Goal: Task Accomplishment & Management: Use online tool/utility

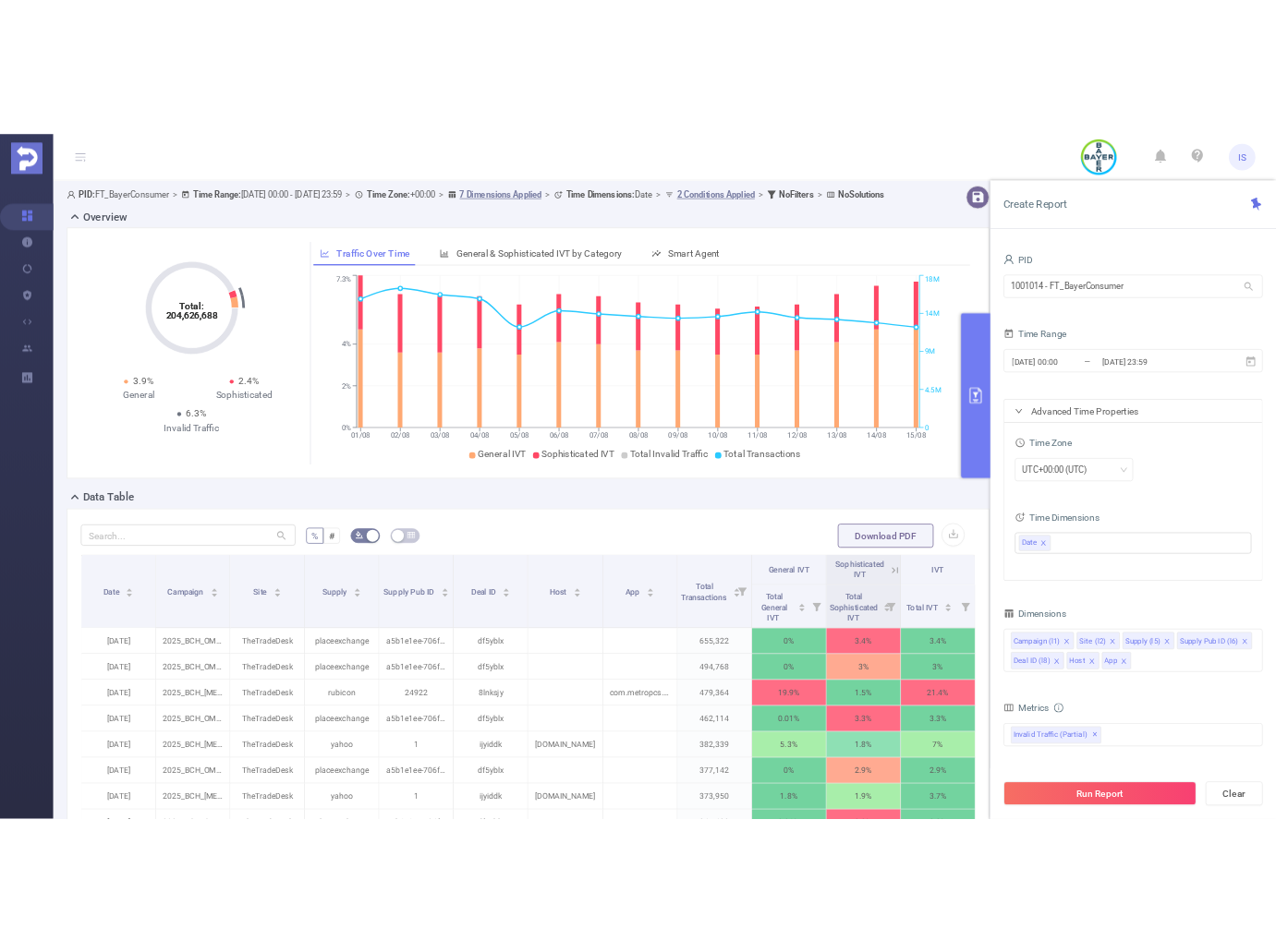
scroll to position [92, 0]
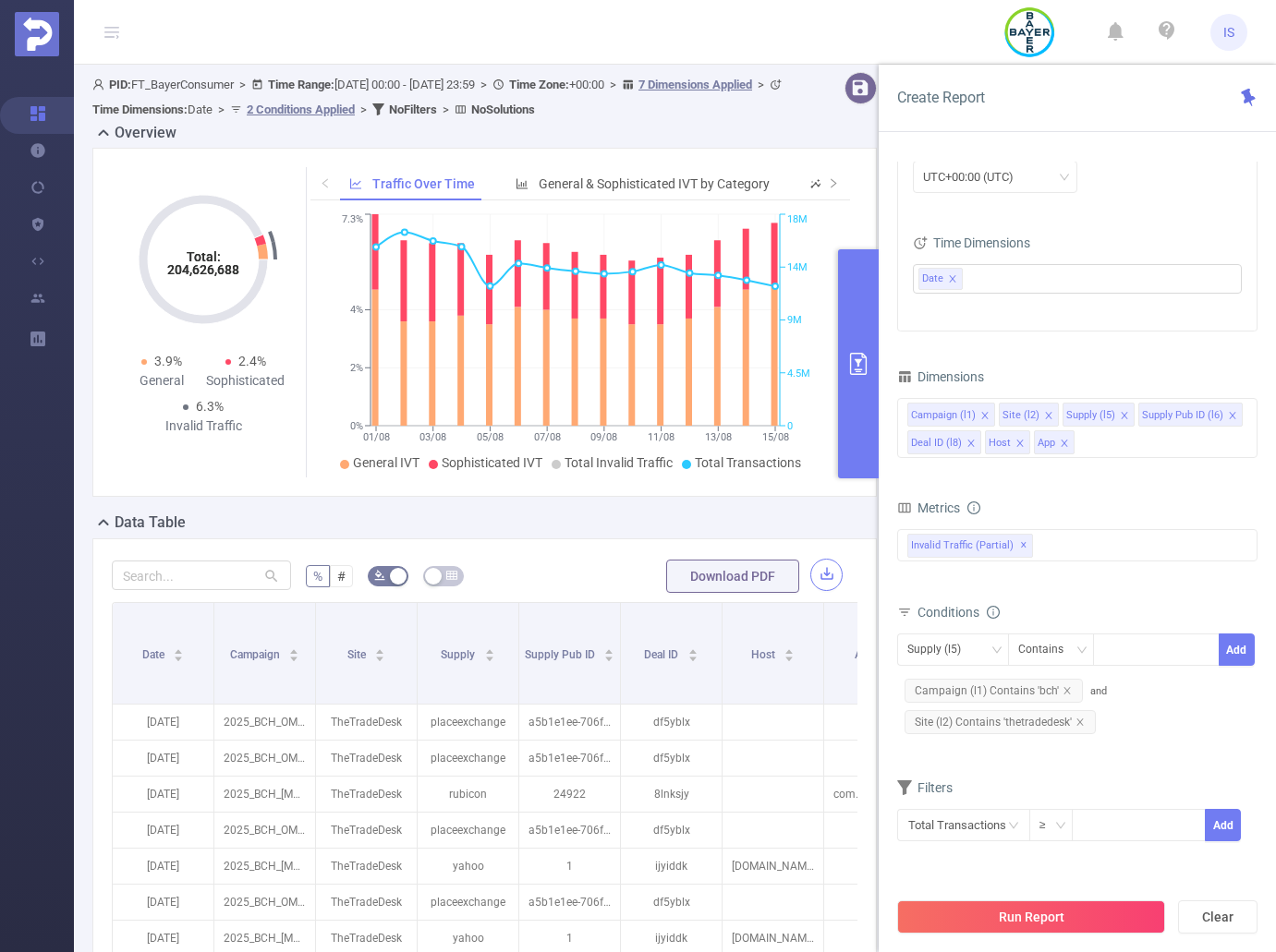
click at [811, 570] on button "button" at bounding box center [826, 575] width 32 height 32
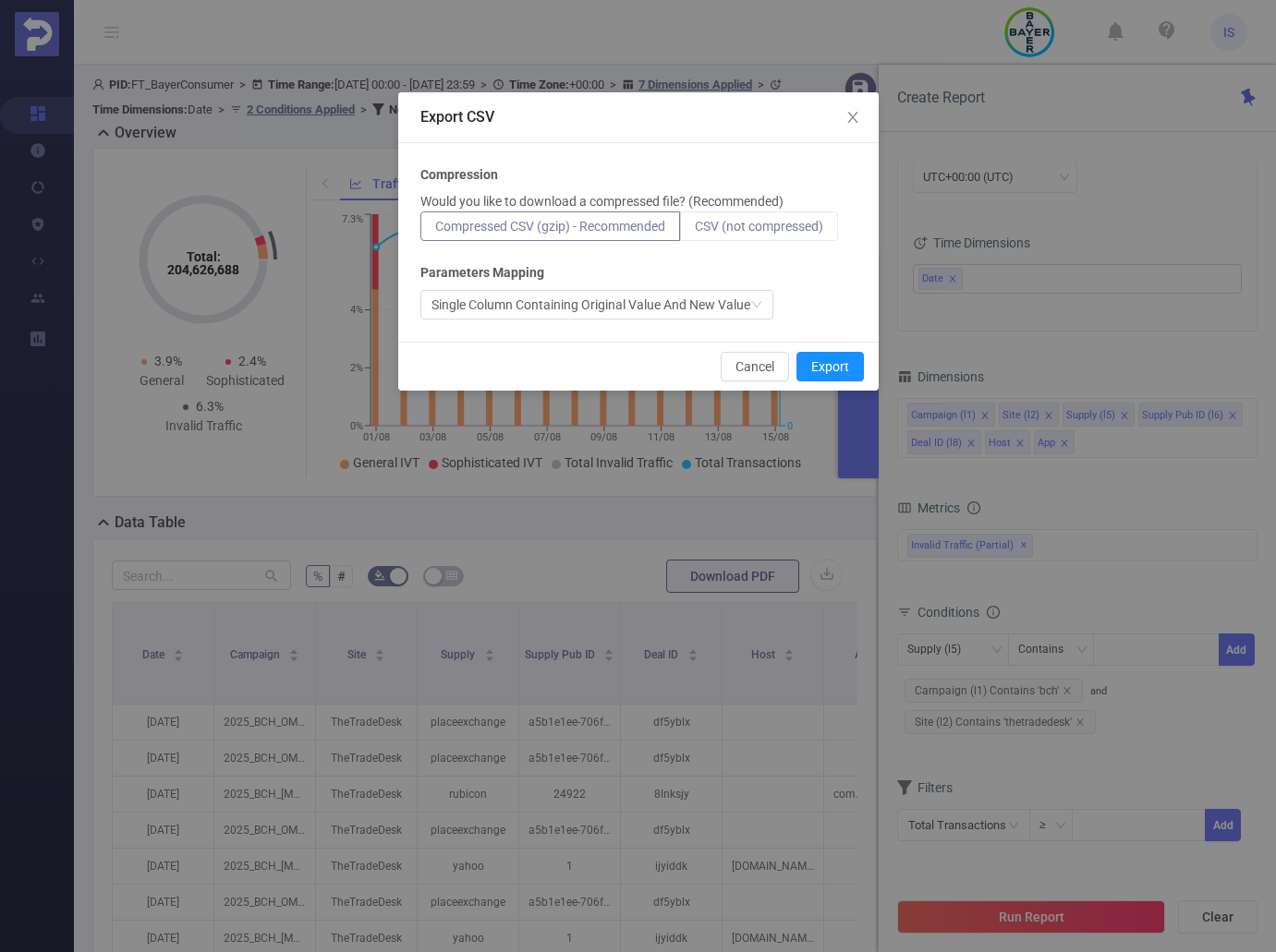
click at [778, 227] on span "CSV (not compressed)" at bounding box center [759, 225] width 129 height 14
click at [695, 231] on input "CSV (not compressed)" at bounding box center [695, 231] width 0 height 0
click at [834, 362] on button "Export" at bounding box center [829, 366] width 68 height 30
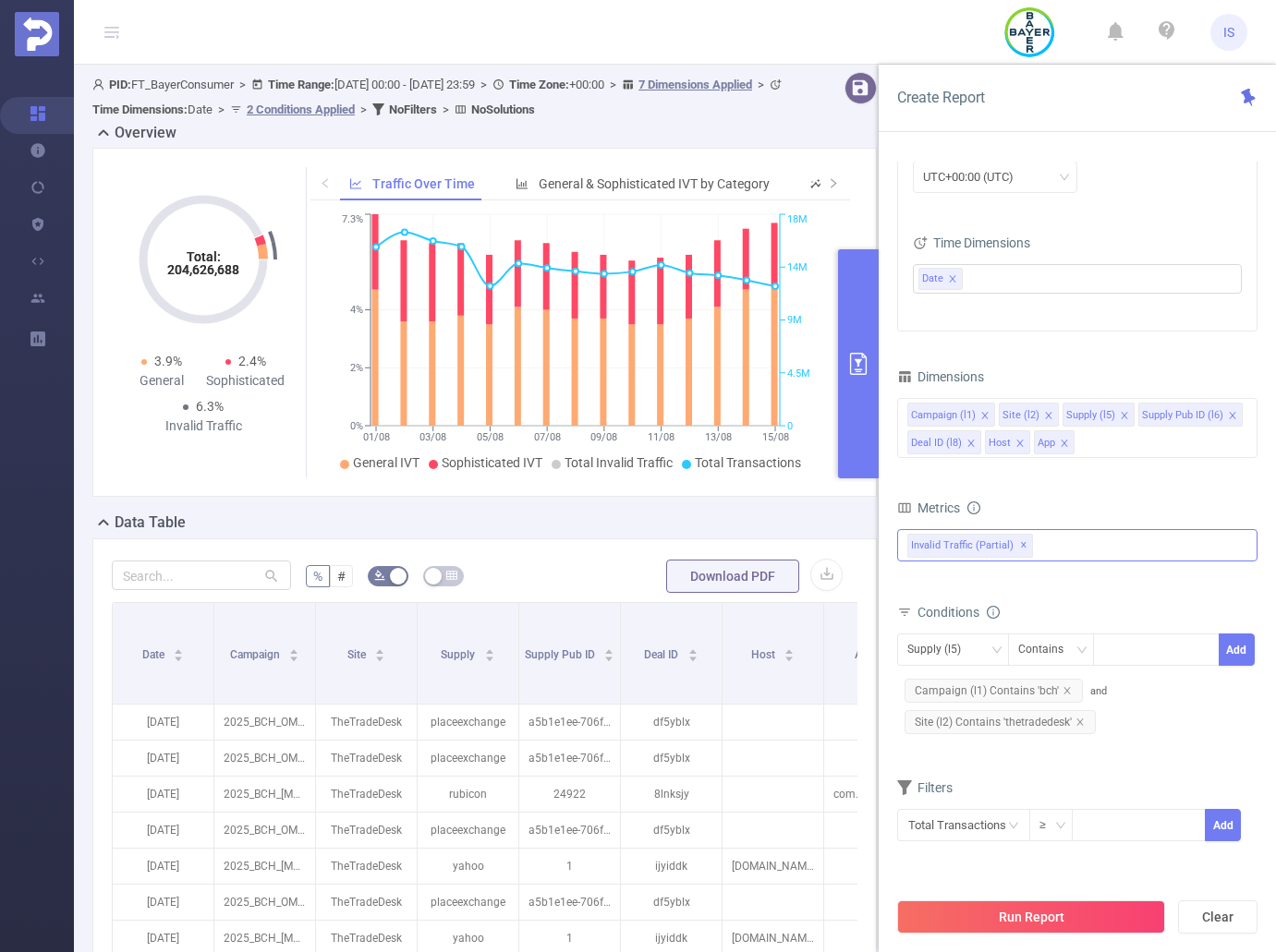
click at [1098, 550] on div "Invalid Traffic (partial) ✕" at bounding box center [1077, 546] width 360 height 32
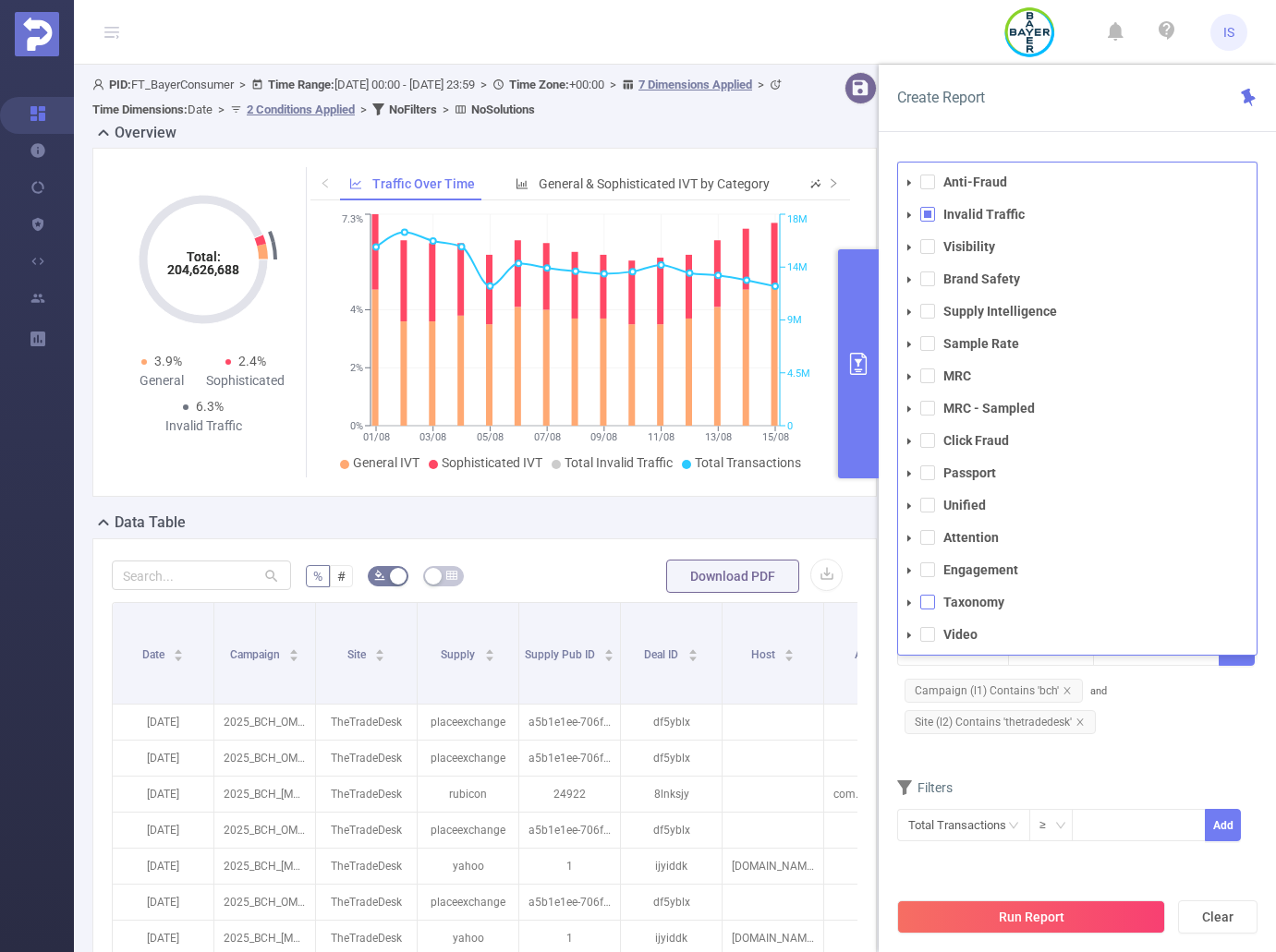
click at [930, 599] on span at bounding box center [927, 601] width 14 height 14
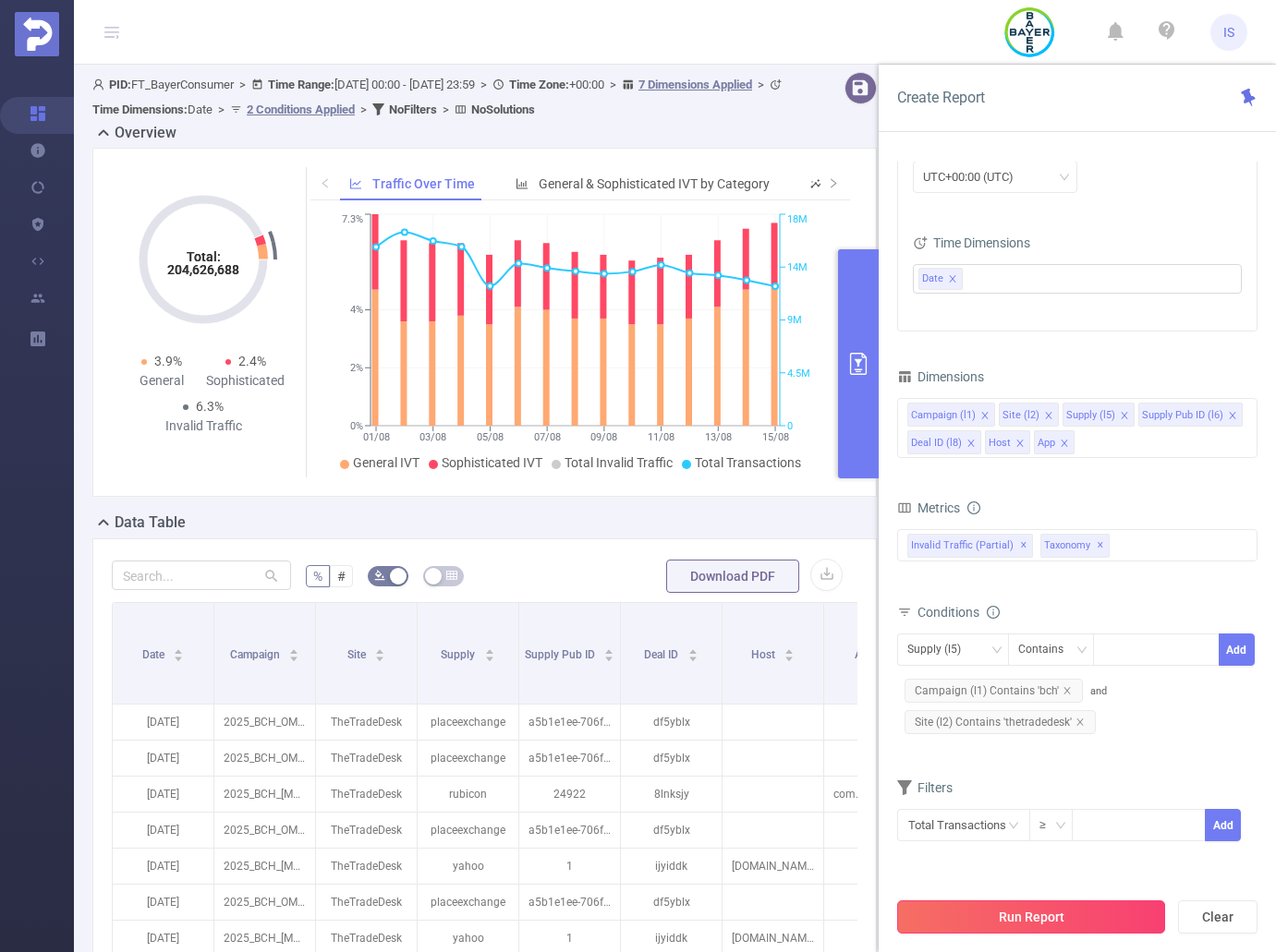
click at [1049, 918] on button "Run Report" at bounding box center [1031, 917] width 268 height 33
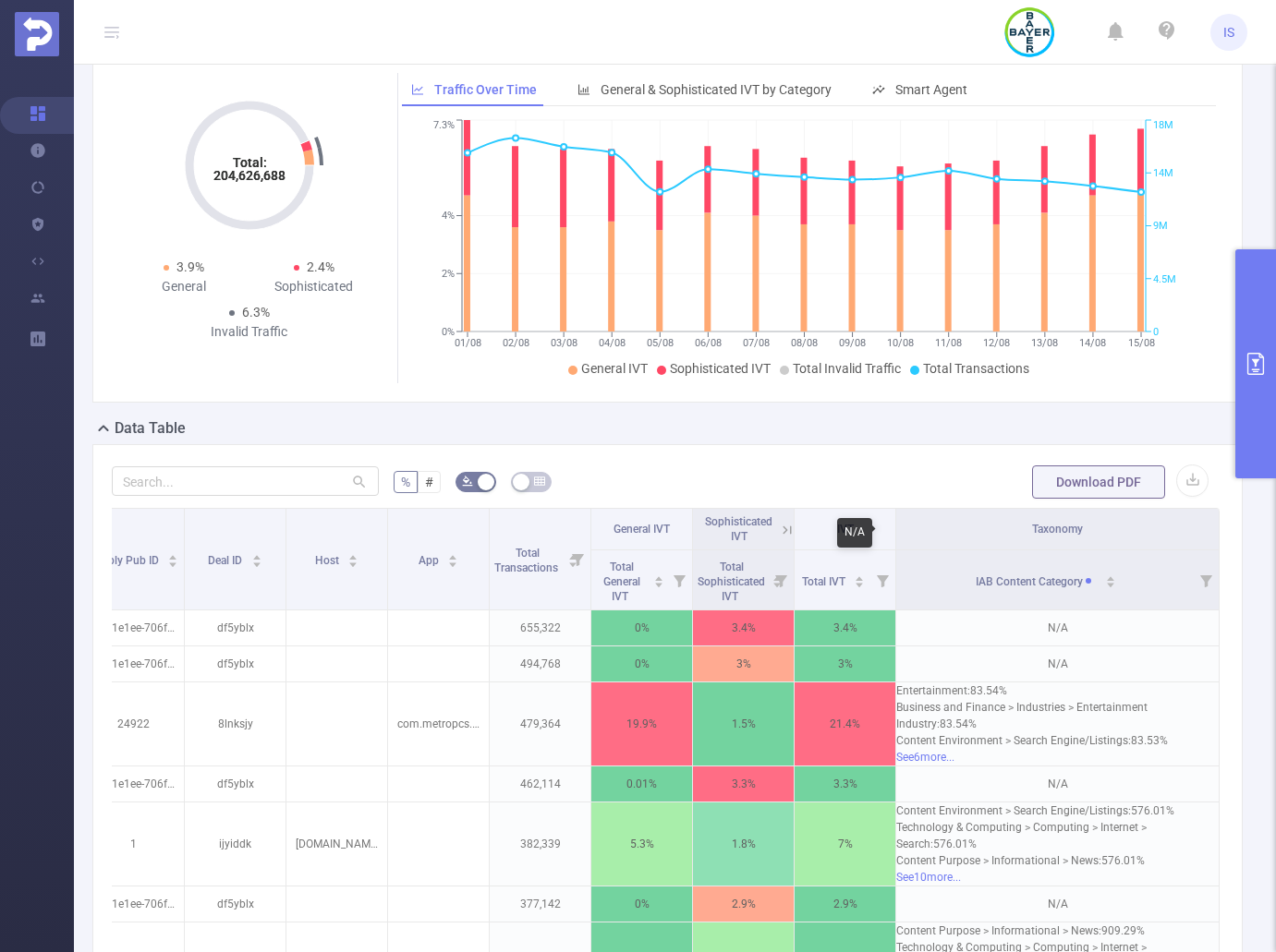
scroll to position [93, 0]
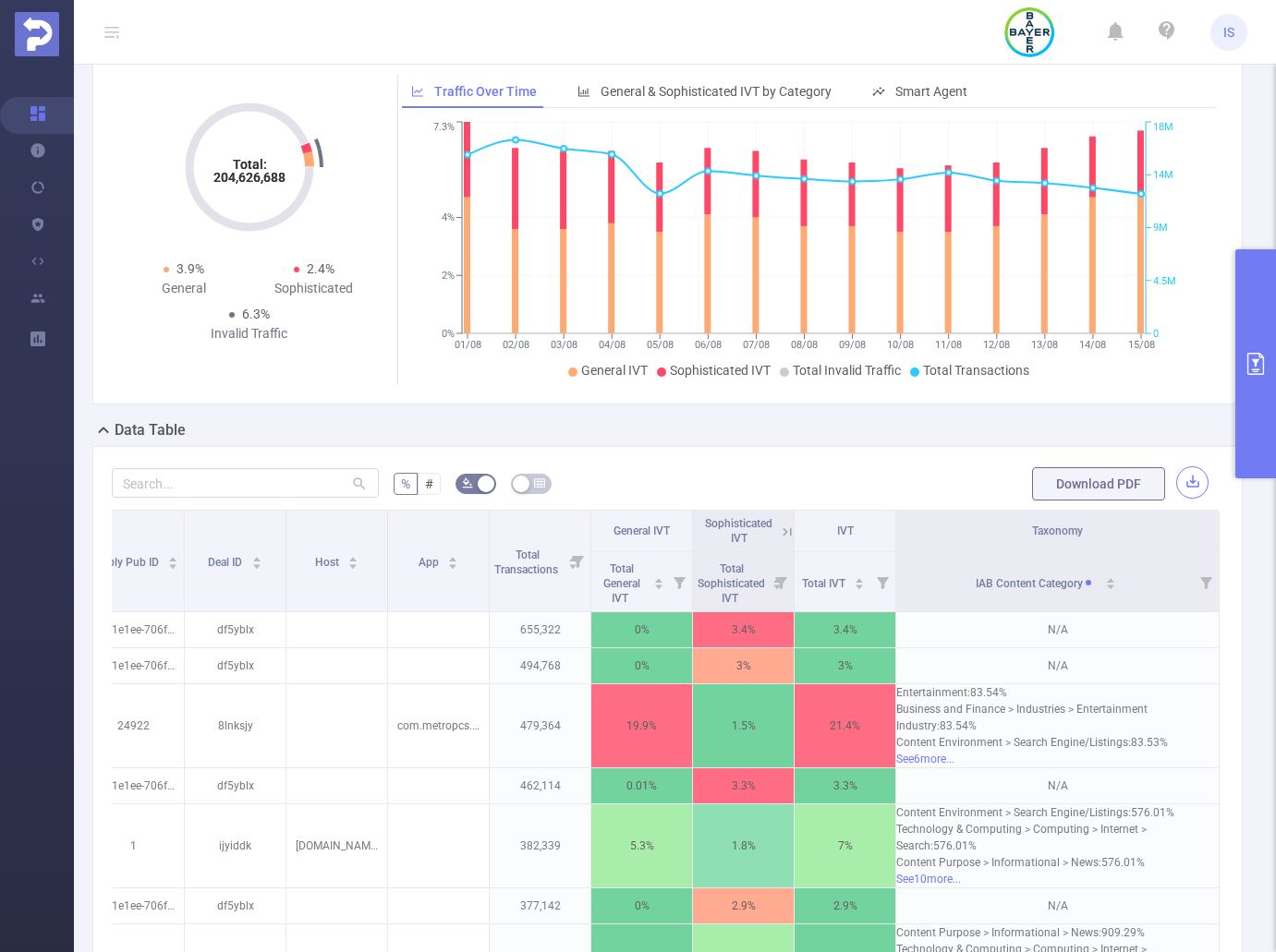
click at [1179, 485] on button "button" at bounding box center [1192, 483] width 32 height 32
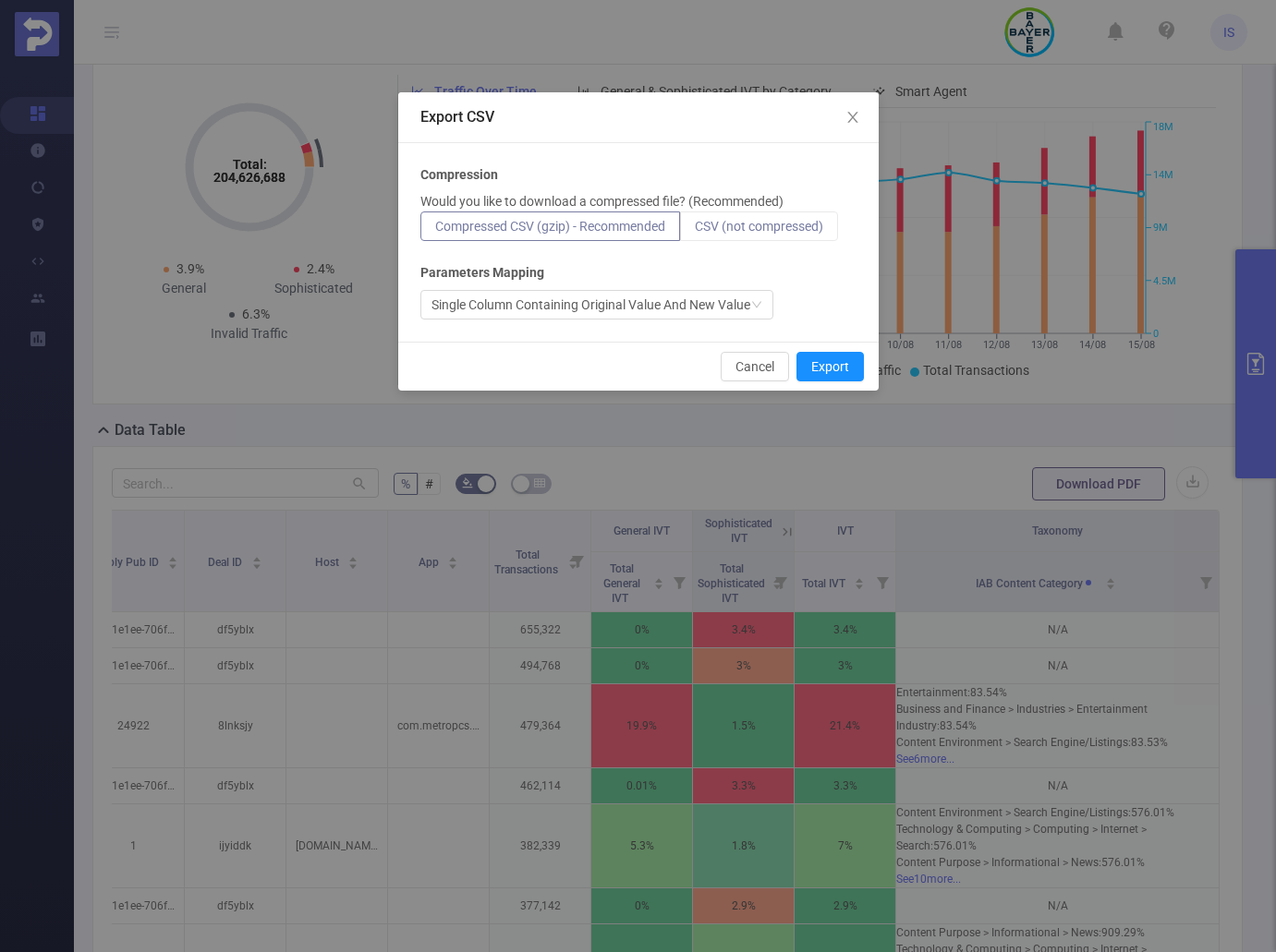
click at [771, 226] on span "CSV (not compressed)" at bounding box center [759, 225] width 129 height 14
click at [695, 231] on input "CSV (not compressed)" at bounding box center [695, 231] width 0 height 0
click at [691, 296] on div "Single Column Containing Original Value And New Value" at bounding box center [591, 304] width 319 height 28
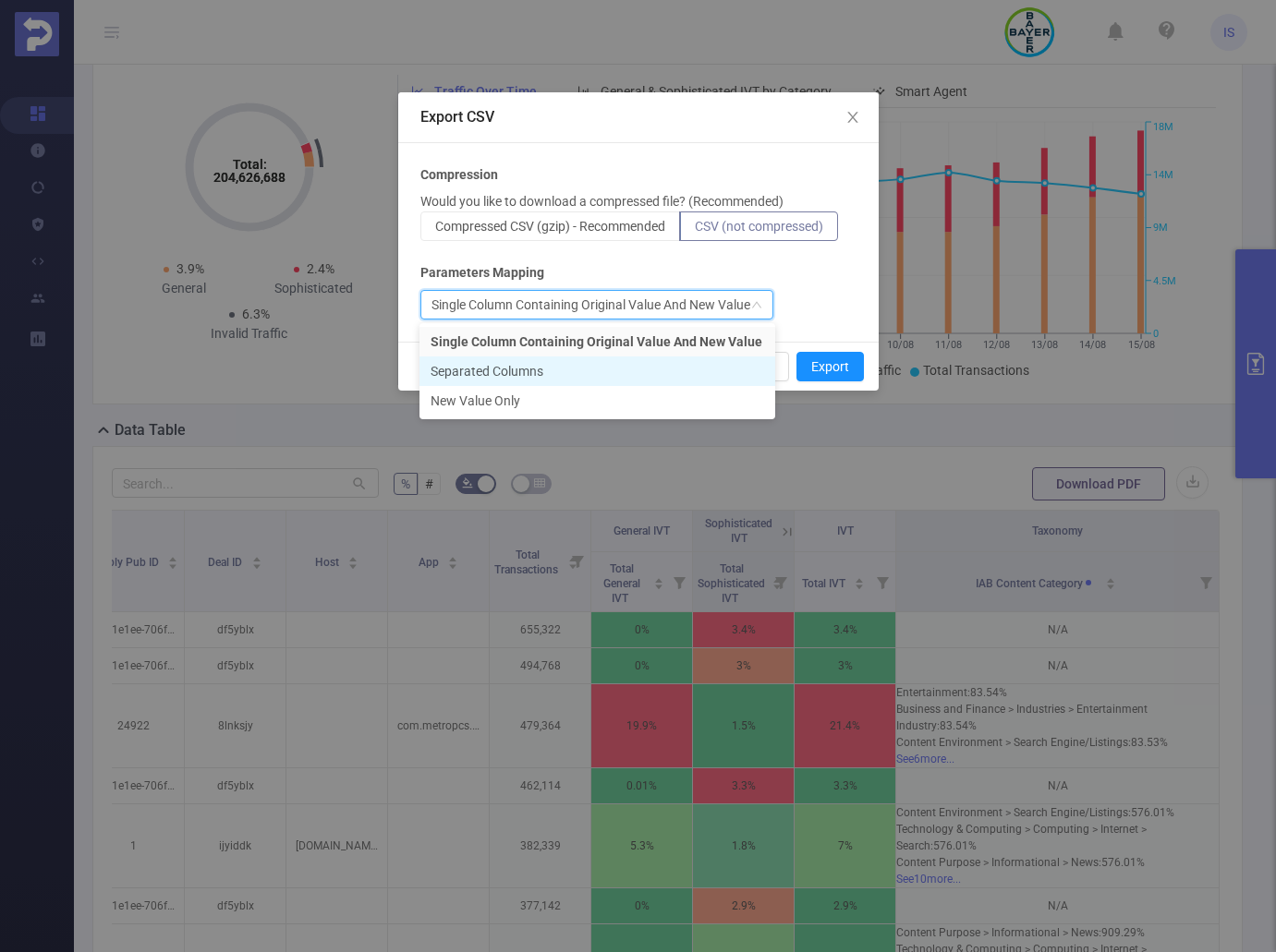
click at [523, 363] on li "Separated Columns" at bounding box center [596, 371] width 356 height 30
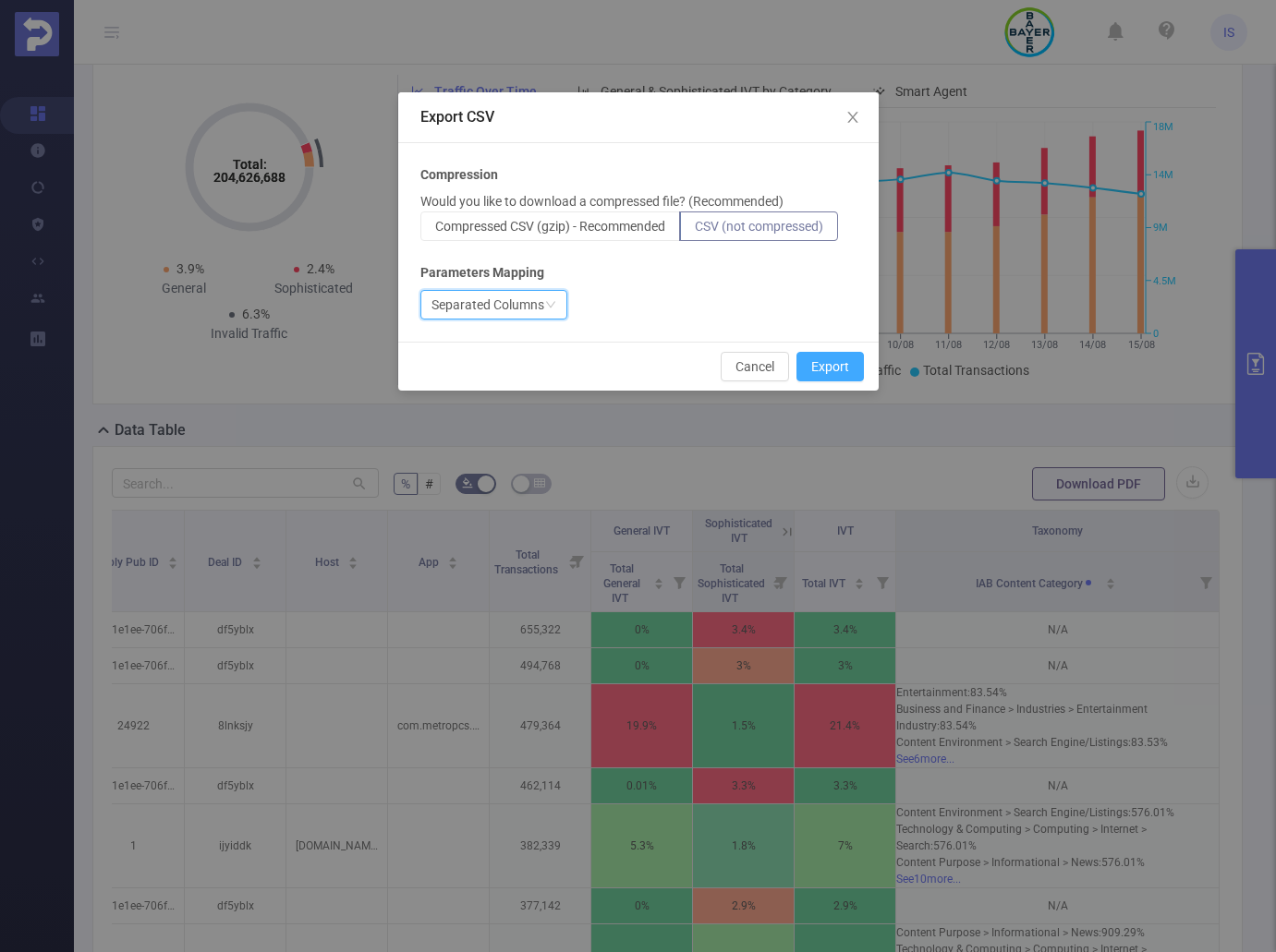
click at [857, 364] on button "Export" at bounding box center [829, 366] width 68 height 30
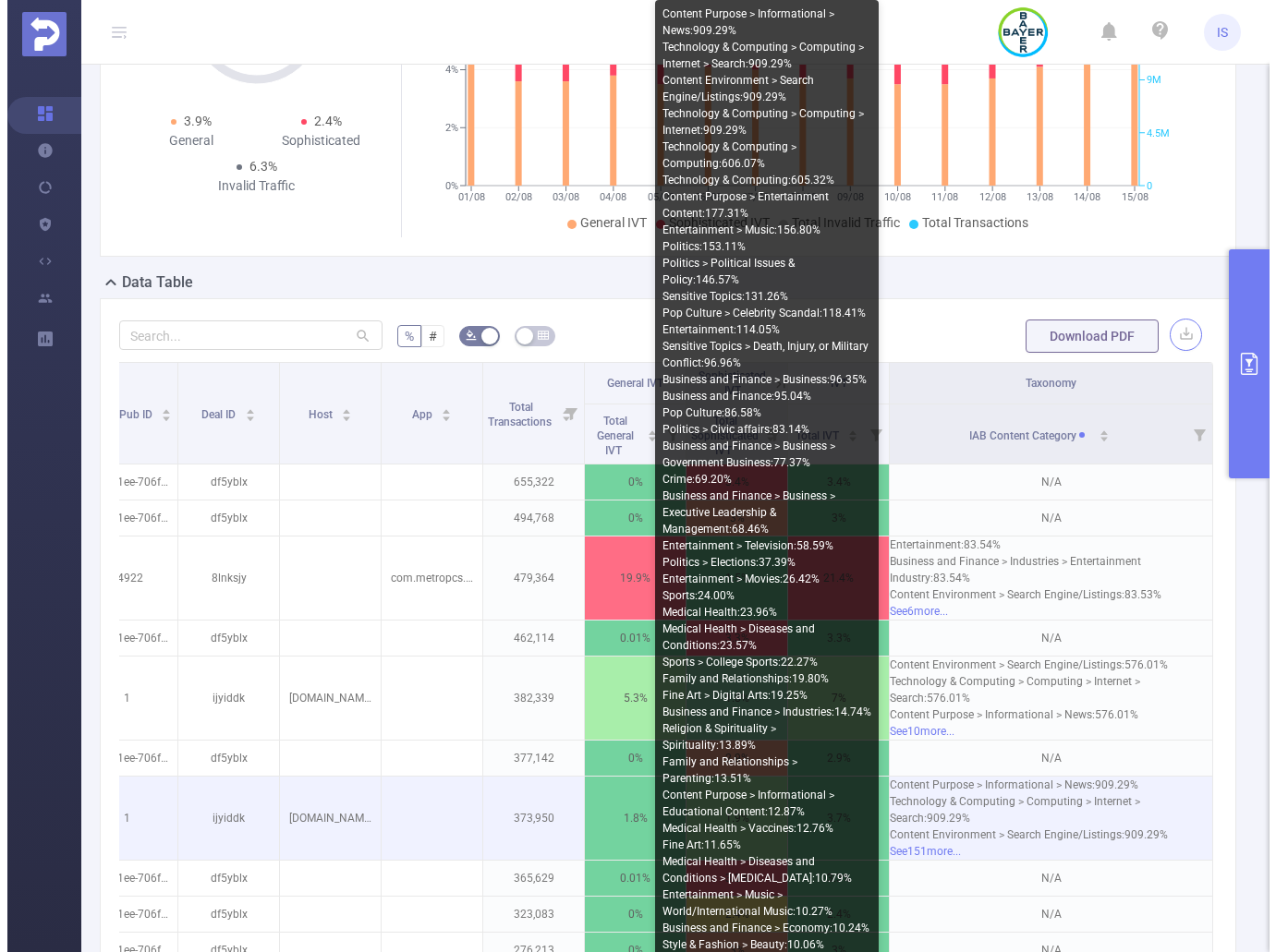
scroll to position [0, 0]
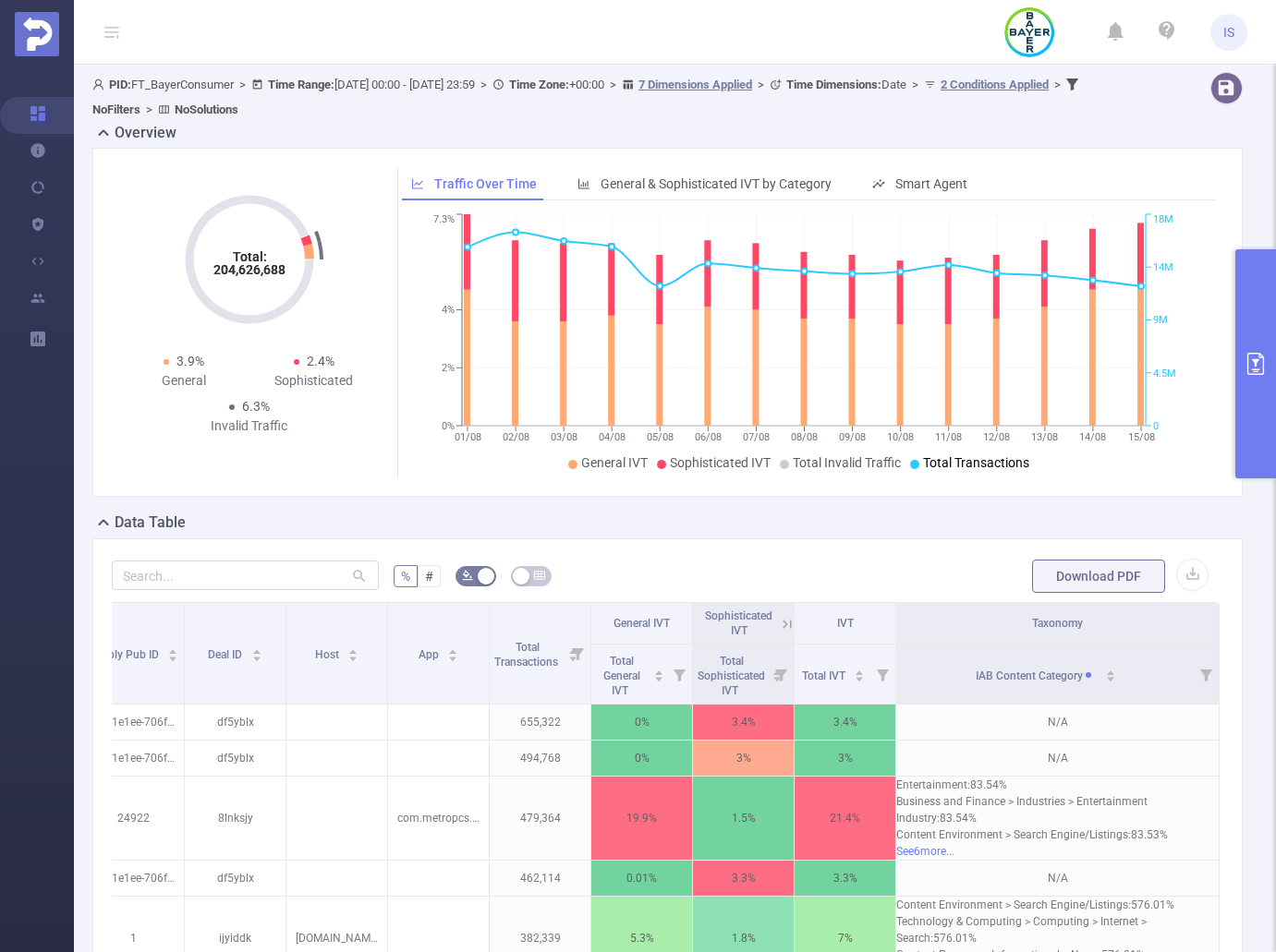
click at [1250, 366] on icon "primary" at bounding box center [1255, 363] width 22 height 22
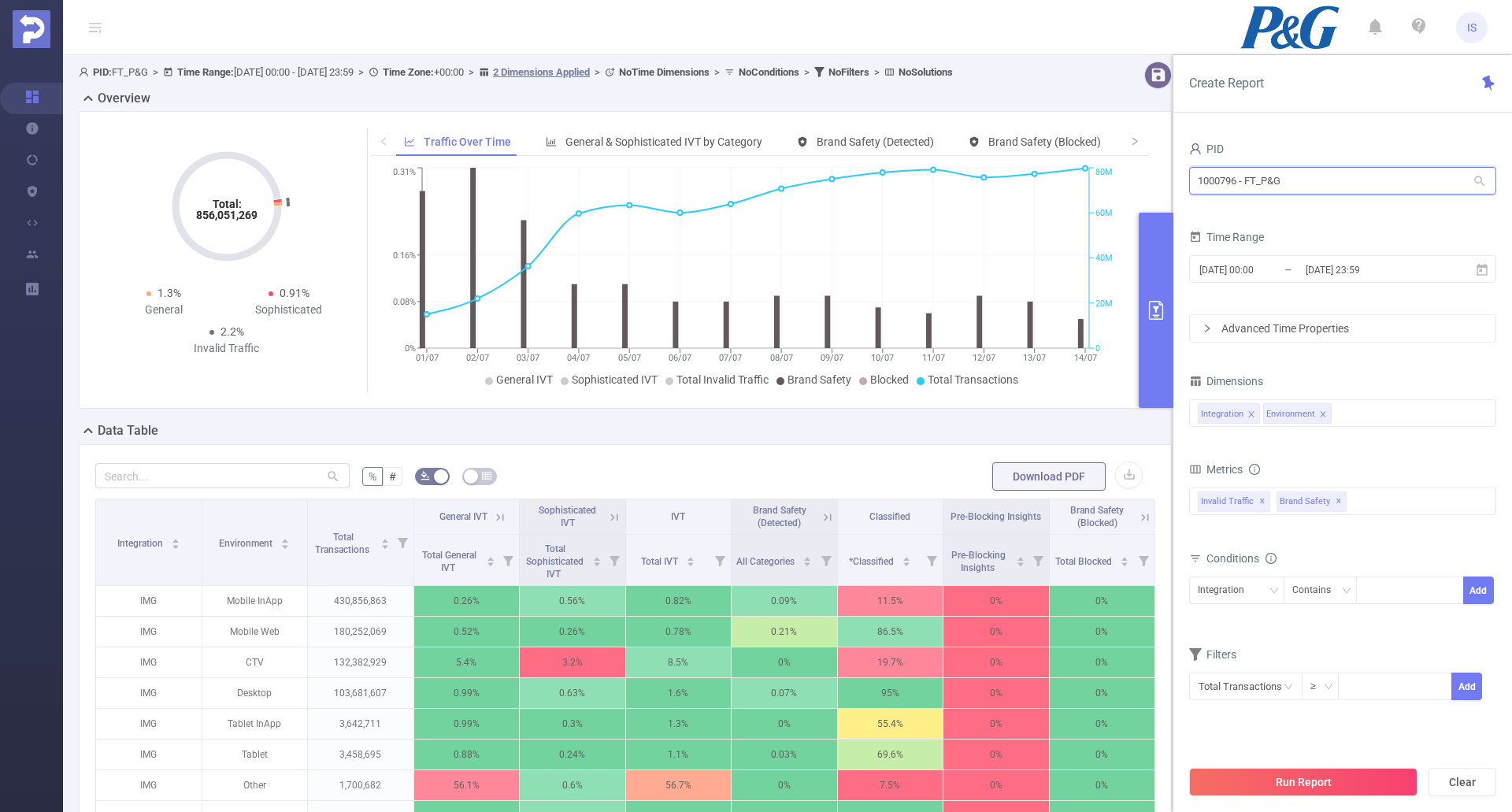
drag, startPoint x: 1344, startPoint y: 183, endPoint x: 1166, endPoint y: 182, distance: 178.0
click at [1166, 182] on section "PID: FT_P&G > Time Range: 2025-07-01 00:00 - 2025-07-14 23:59 > Time Zone: +00:…" at bounding box center [787, 567] width 1449 height 1024
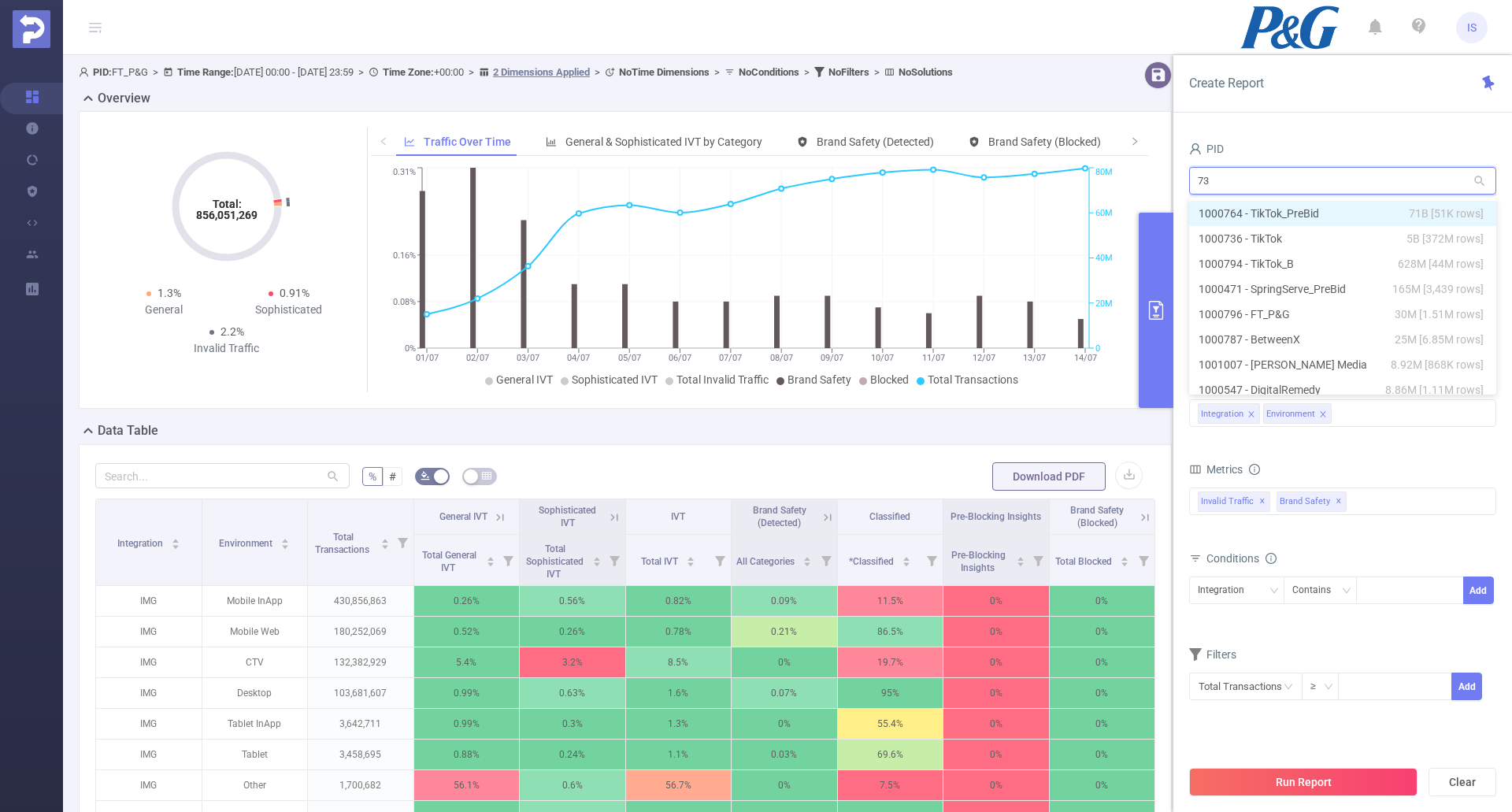
type input "736"
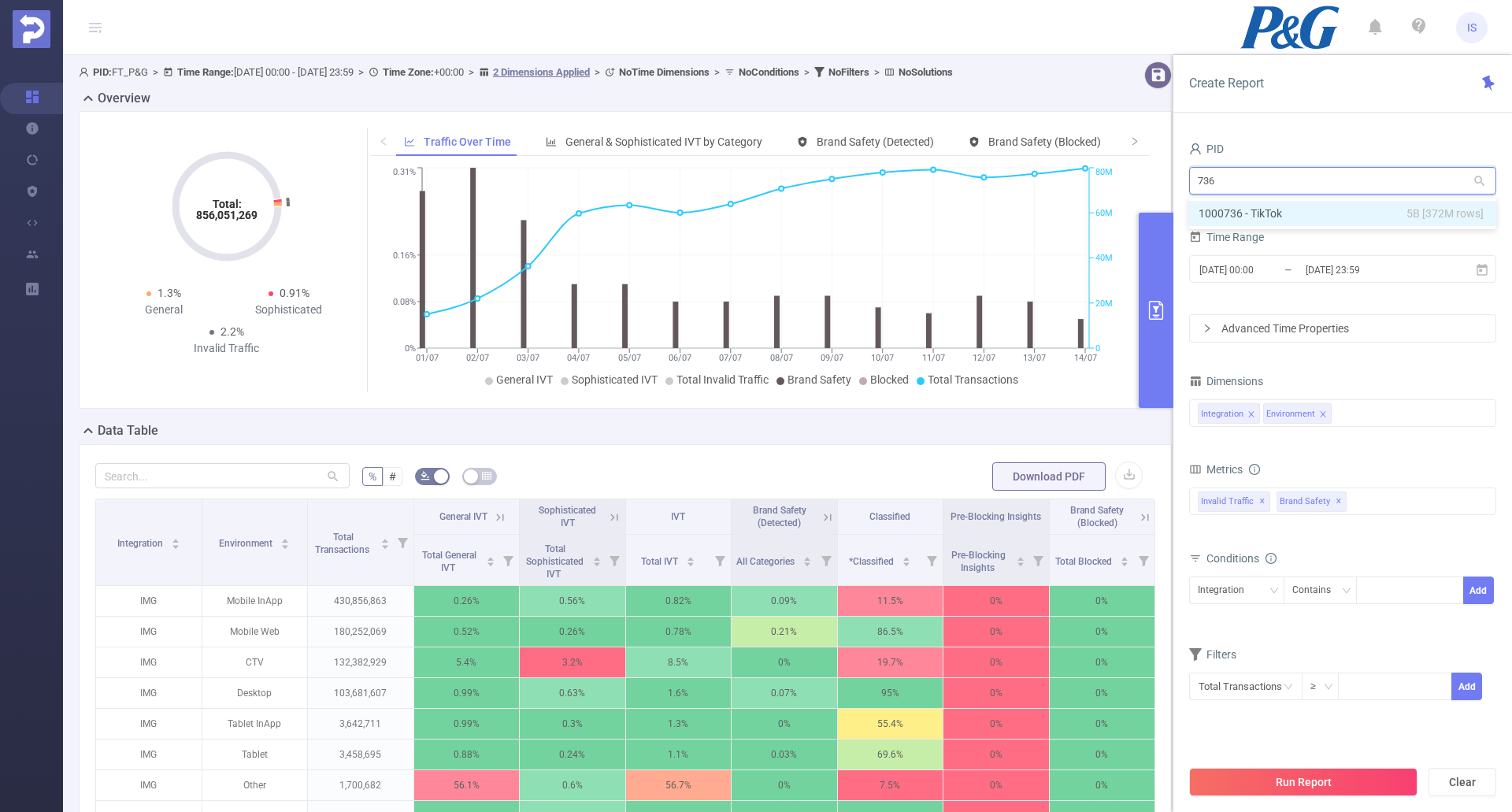
click at [1298, 216] on li "1000736 - TikTok 5B [372M rows]" at bounding box center [1342, 213] width 307 height 25
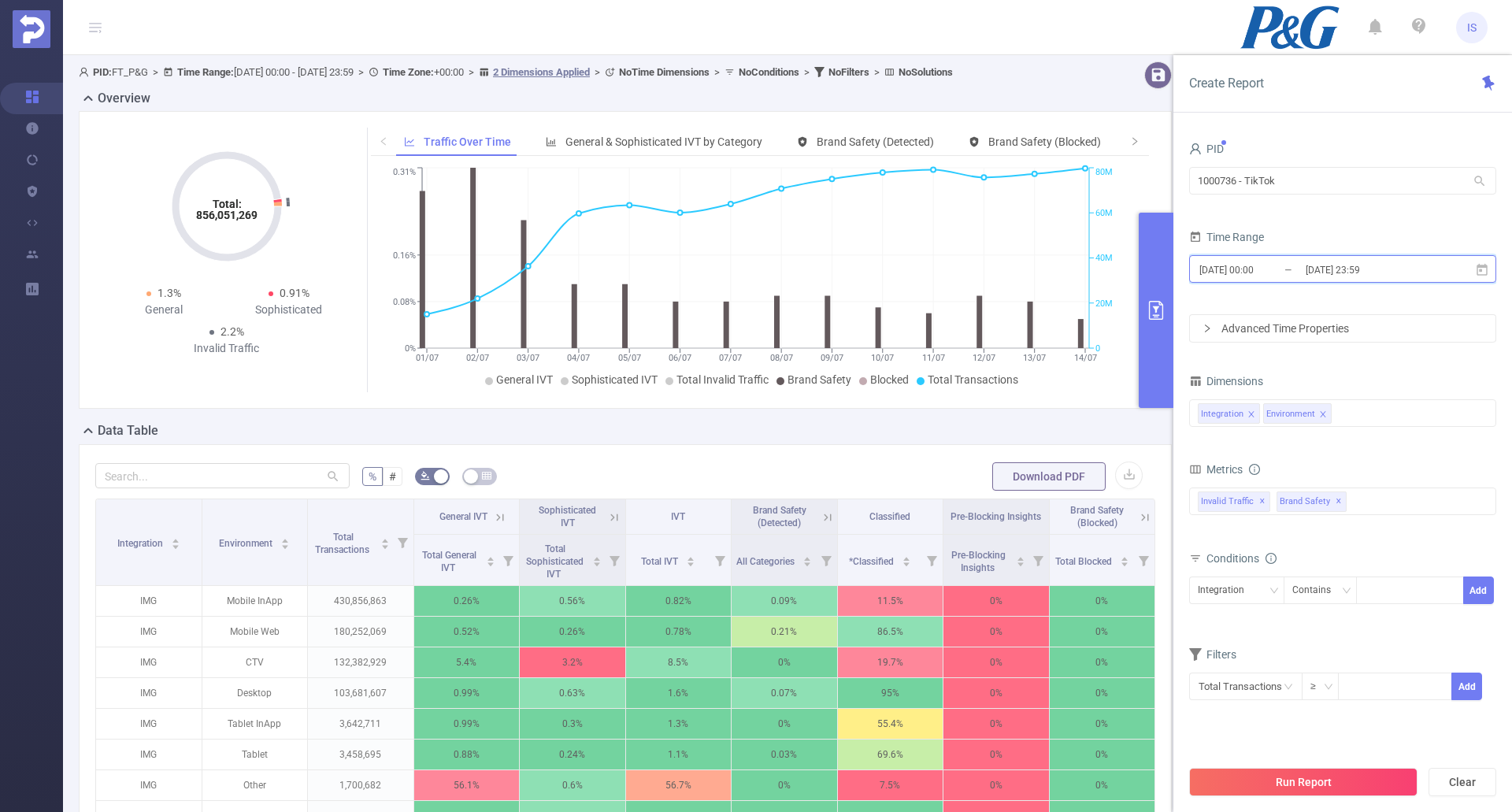
click at [1486, 272] on icon at bounding box center [1482, 269] width 14 height 14
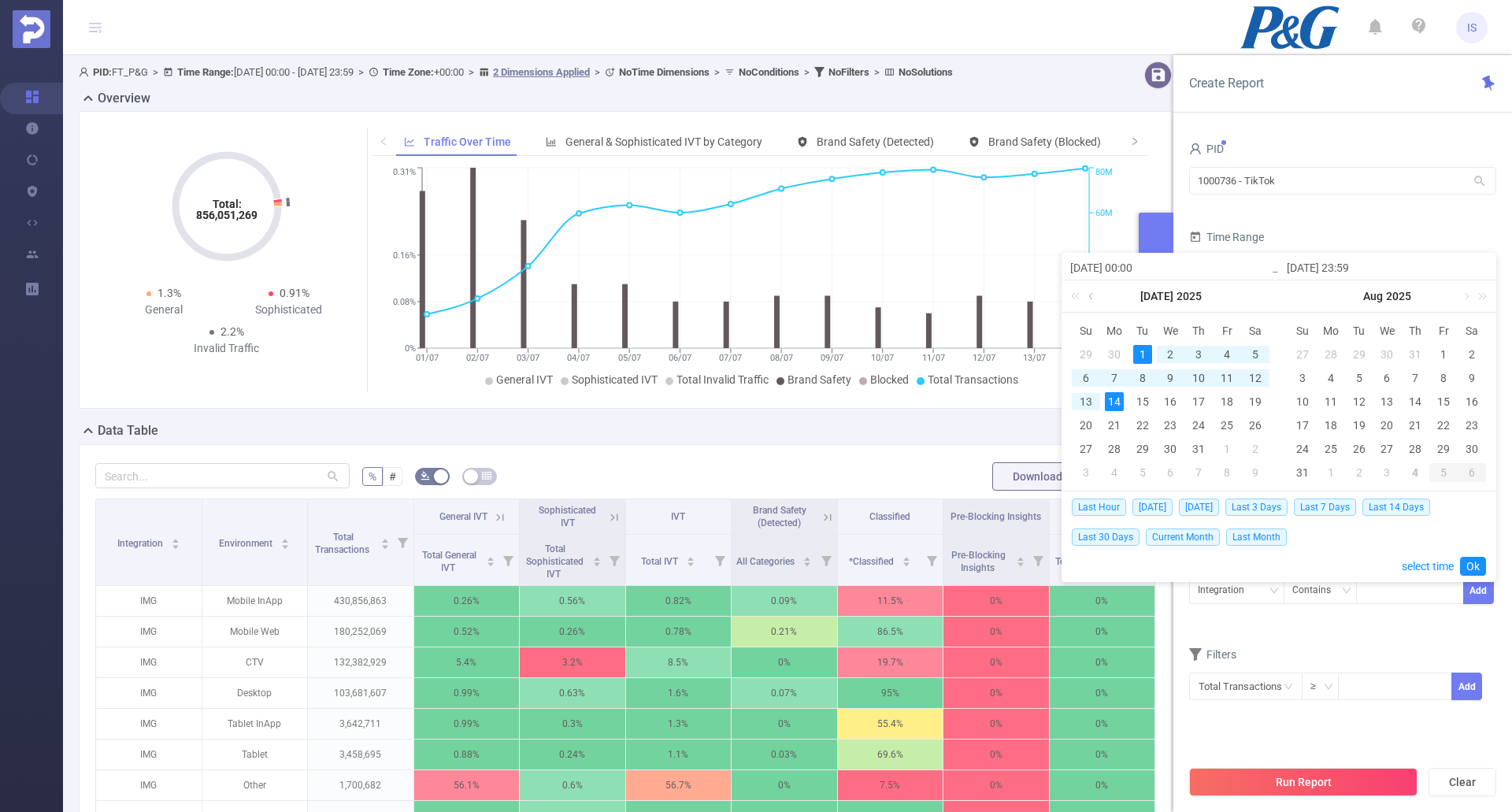
click at [1093, 295] on link at bounding box center [1092, 296] width 14 height 32
click at [1093, 295] on link at bounding box center [1092, 296] width 14 height 32
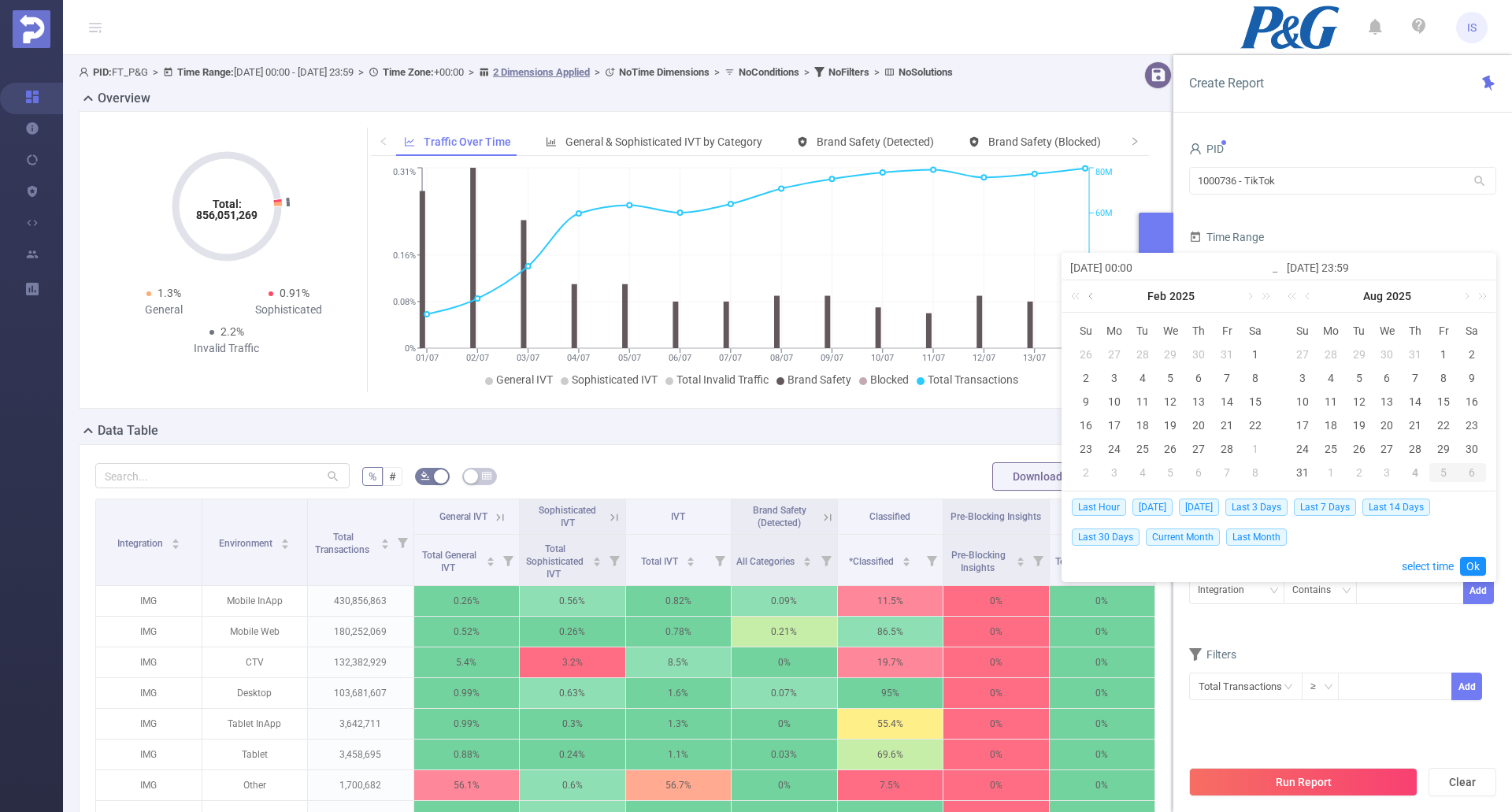
click at [1093, 295] on link at bounding box center [1092, 296] width 14 height 32
click at [1171, 351] on div "1" at bounding box center [1170, 354] width 19 height 19
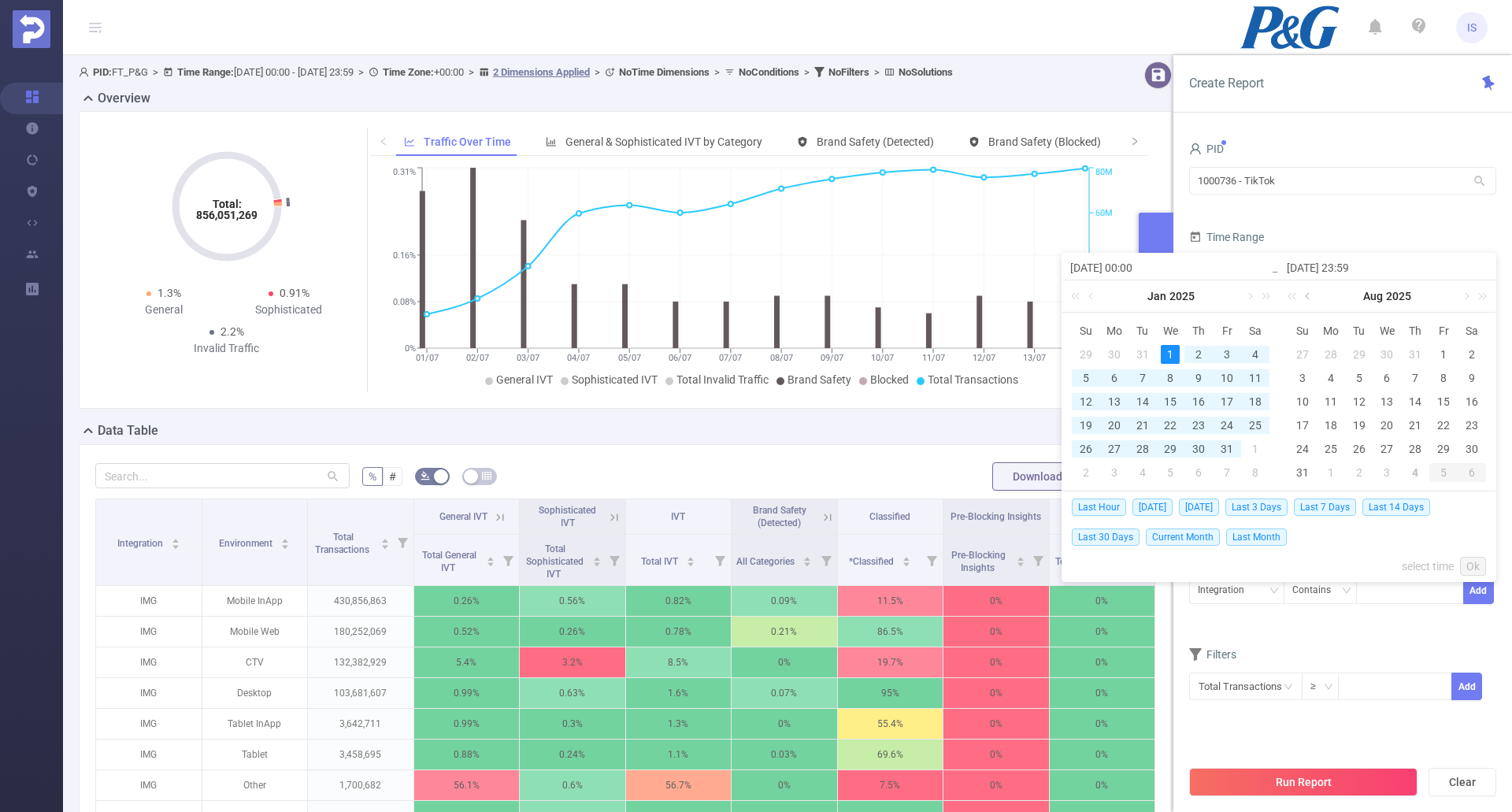
click at [1308, 297] on link at bounding box center [1309, 296] width 14 height 32
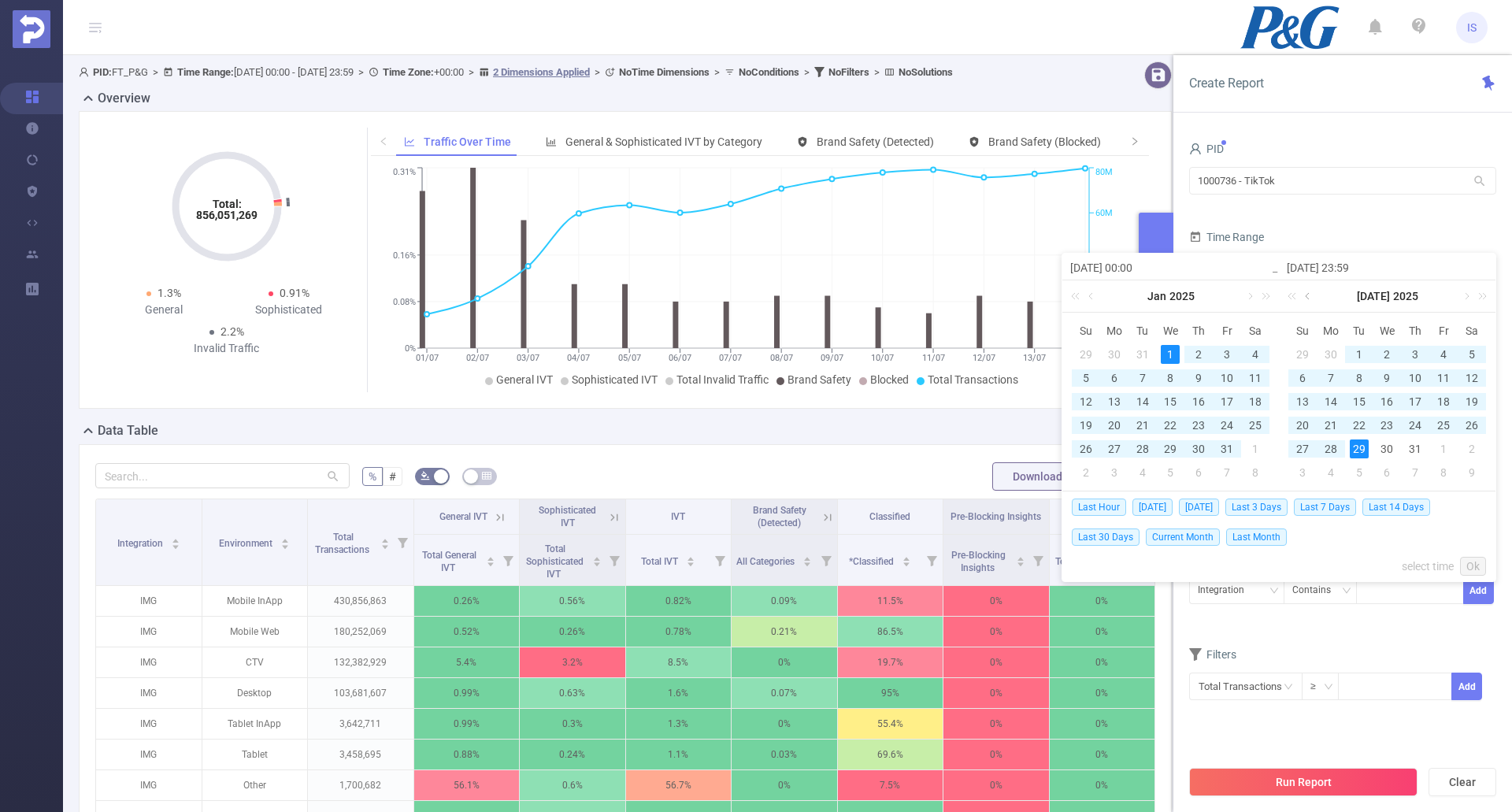
click at [1308, 297] on link at bounding box center [1309, 296] width 14 height 32
click at [1322, 442] on div "30" at bounding box center [1331, 448] width 19 height 19
type input "2025-01-01 00:00"
type input "2025-06-30 23:59"
type input "2025-01-01 00:00"
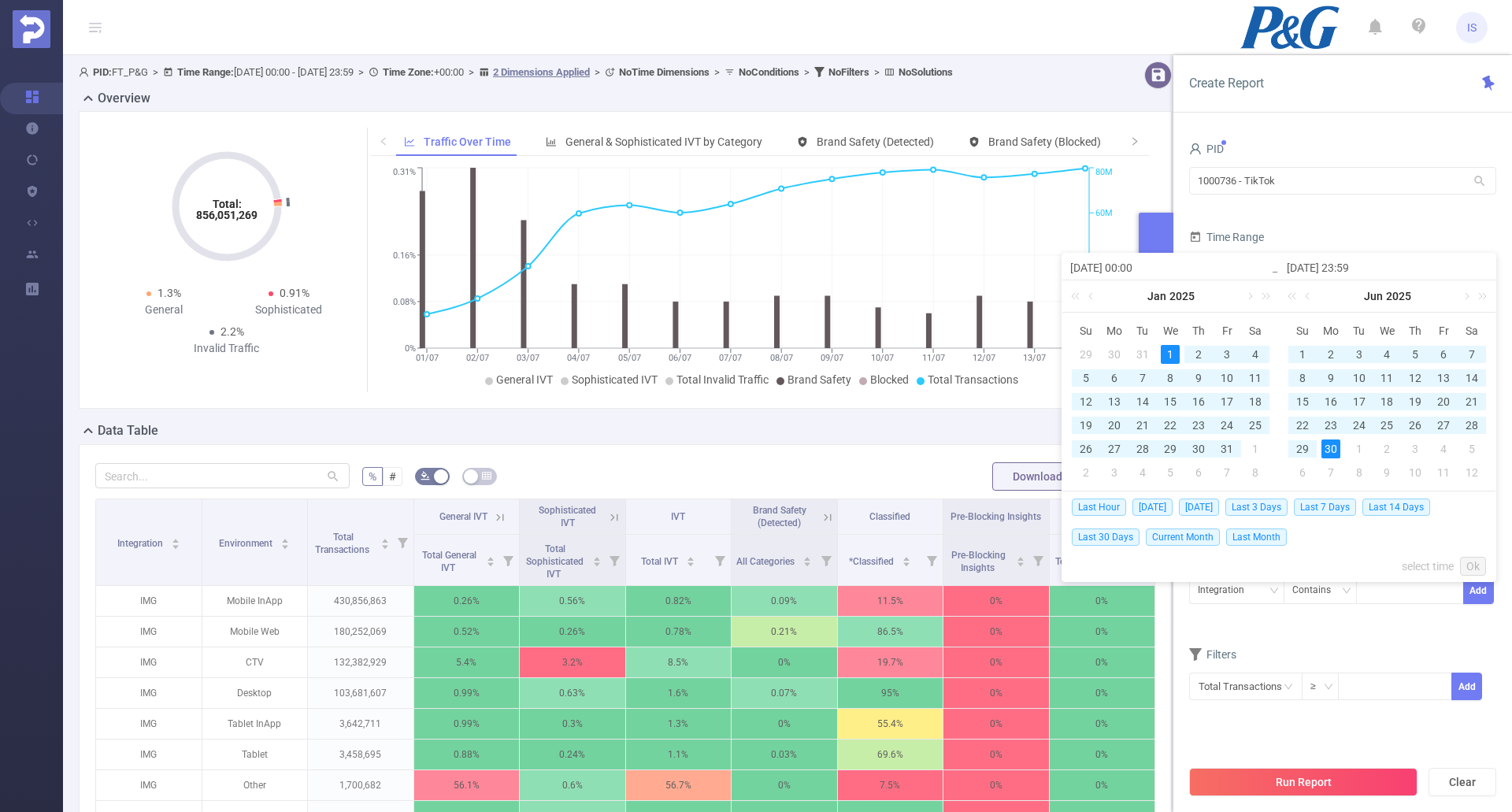
type input "2025-06-30 23:59"
click at [1484, 570] on link "Ok" at bounding box center [1473, 565] width 26 height 19
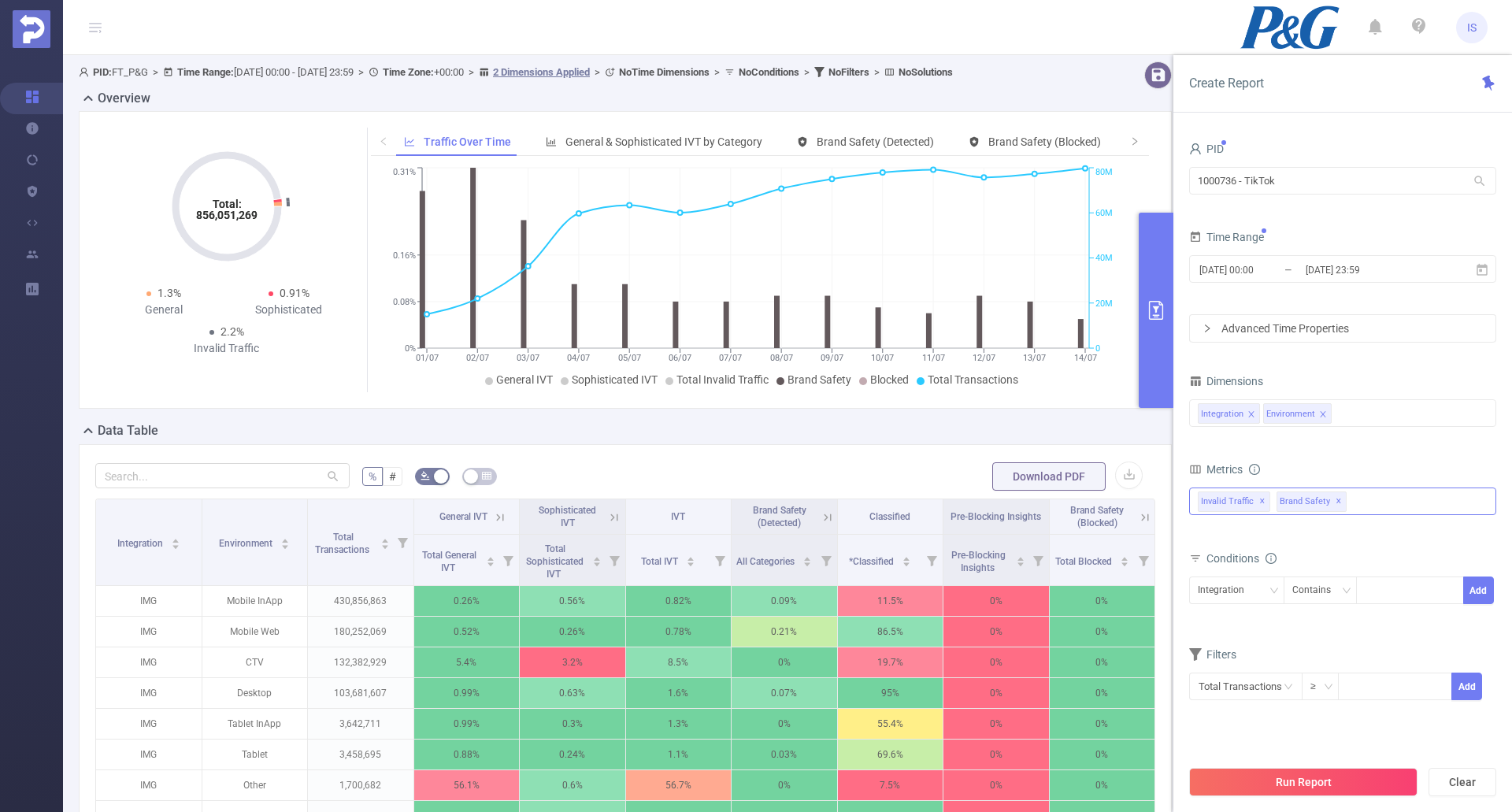
click at [1335, 501] on span "✕" at bounding box center [1339, 501] width 7 height 19
click at [1306, 497] on div "Invalid Traffic ✕" at bounding box center [1342, 501] width 307 height 28
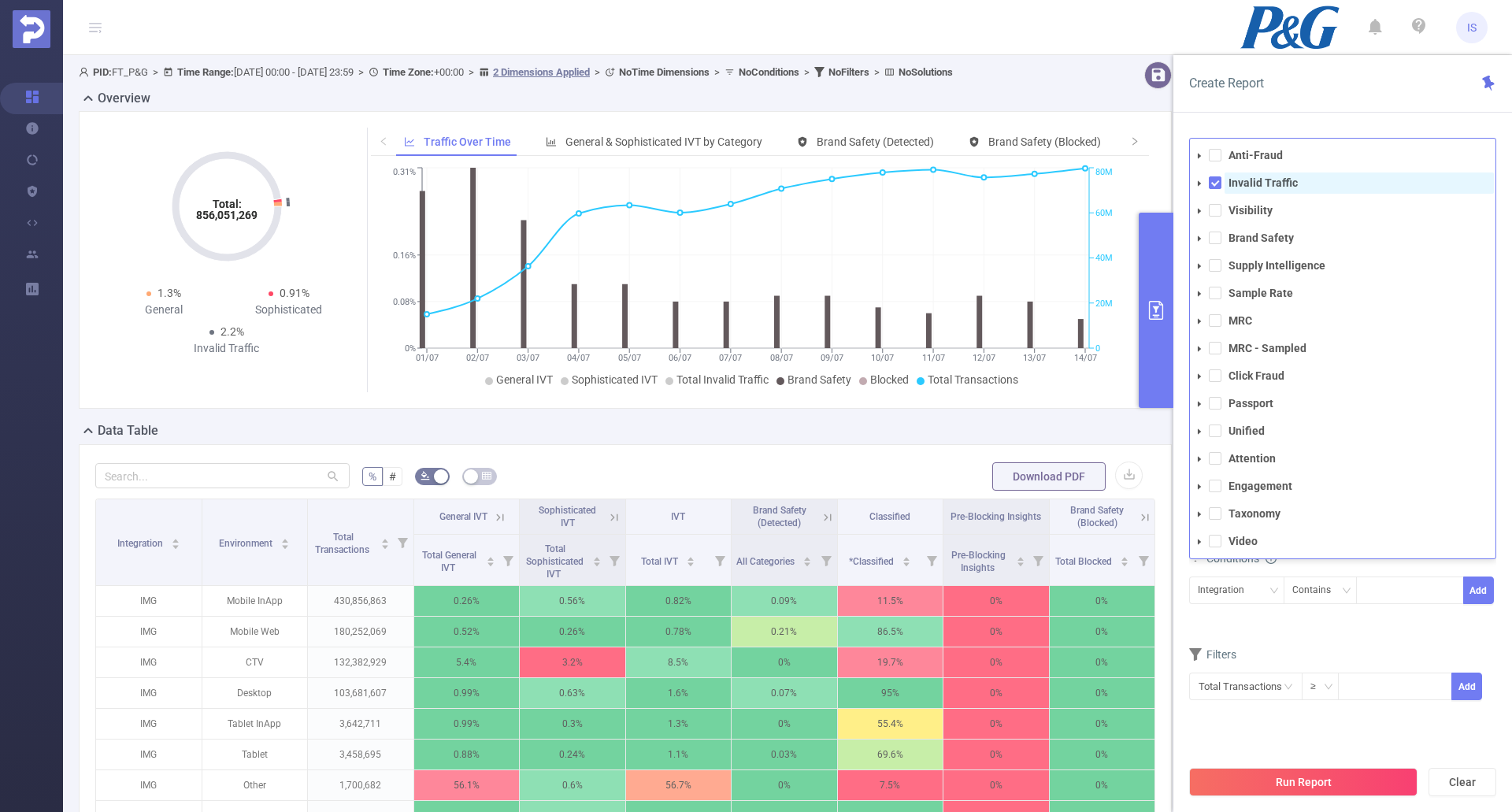
drag, startPoint x: 1213, startPoint y: 152, endPoint x: 1235, endPoint y: 192, distance: 45.7
click at [1213, 151] on span at bounding box center [1215, 155] width 12 height 12
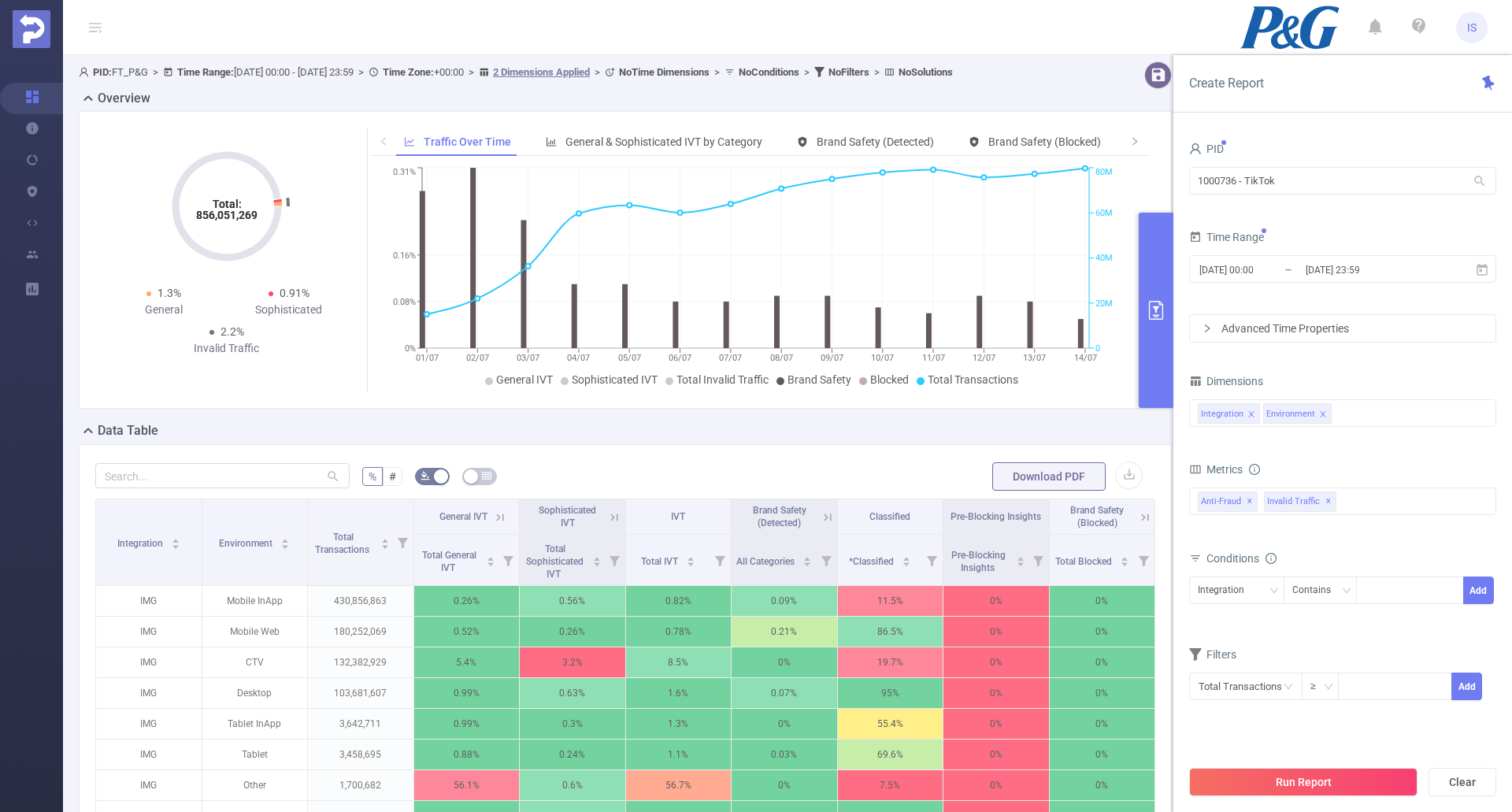
click at [1364, 639] on form "Dimensions Integration Environment Metrics total Total General IVT Data Centers…" at bounding box center [1342, 545] width 307 height 351
click at [1326, 414] on li "Environment" at bounding box center [1297, 413] width 68 height 20
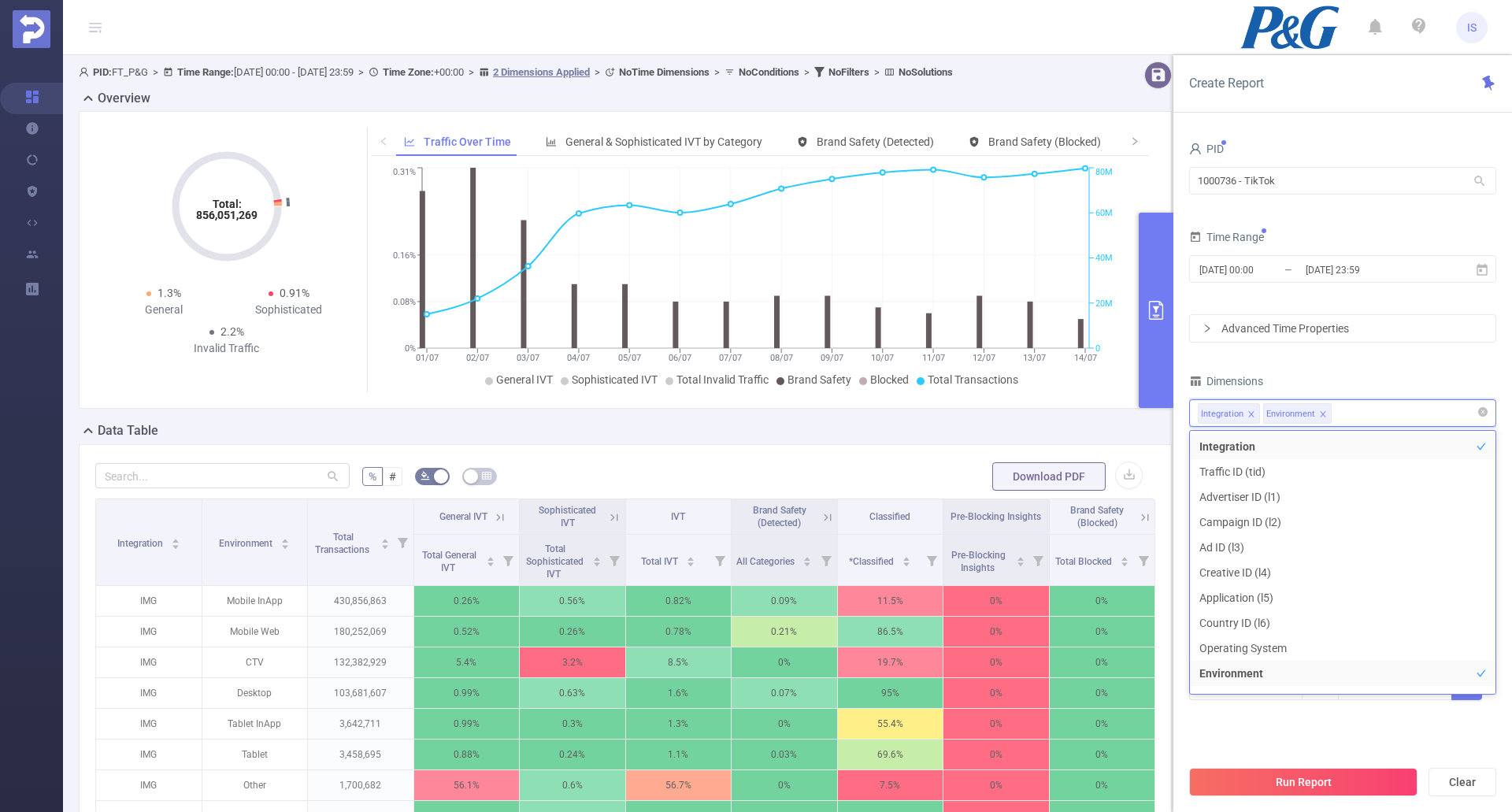
click at [1322, 415] on icon "icon: close" at bounding box center [1323, 414] width 8 height 8
click at [1345, 373] on div "Dimensions" at bounding box center [1342, 383] width 307 height 26
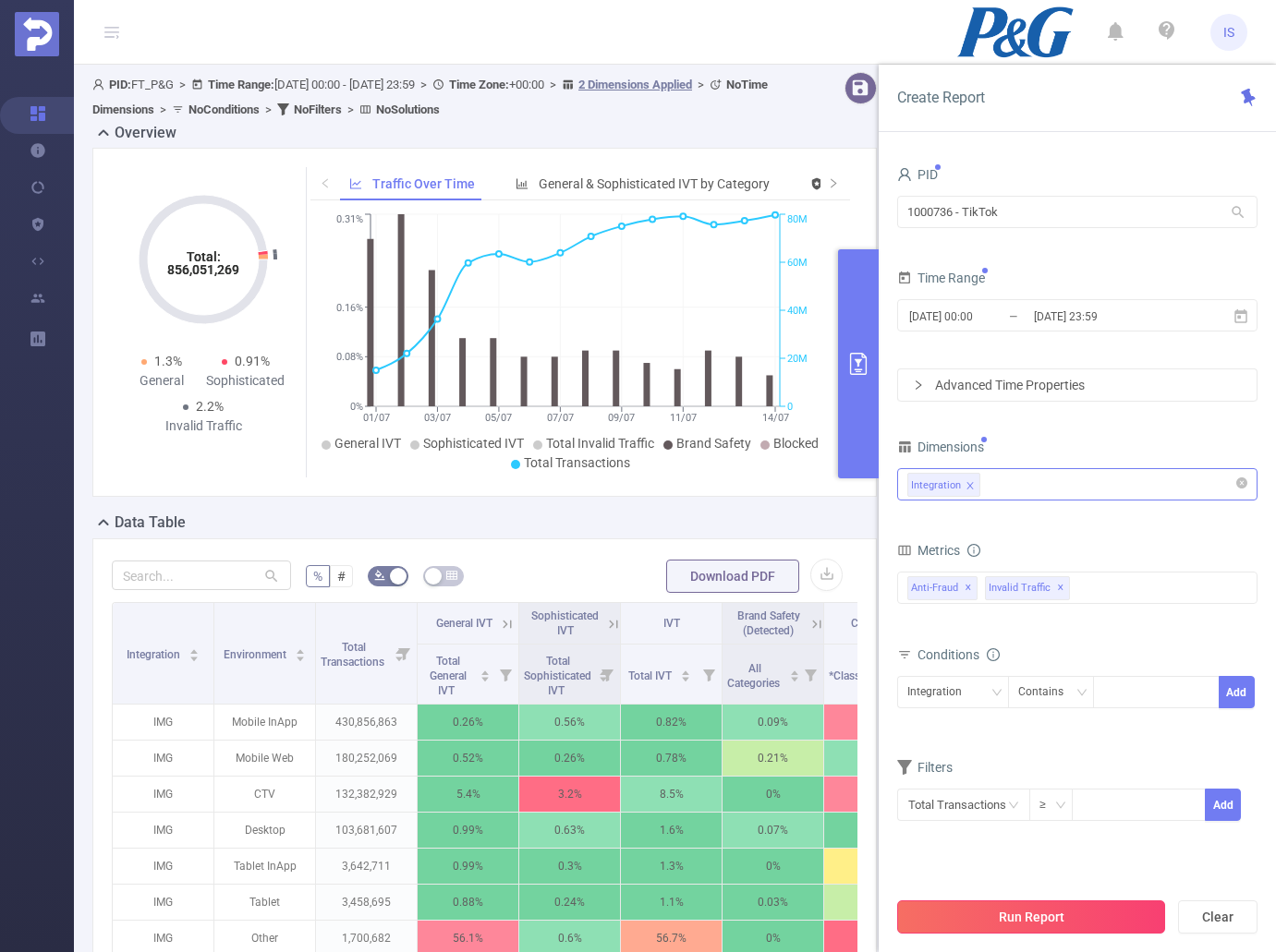
click at [1046, 914] on button "Run Report" at bounding box center [1031, 917] width 268 height 33
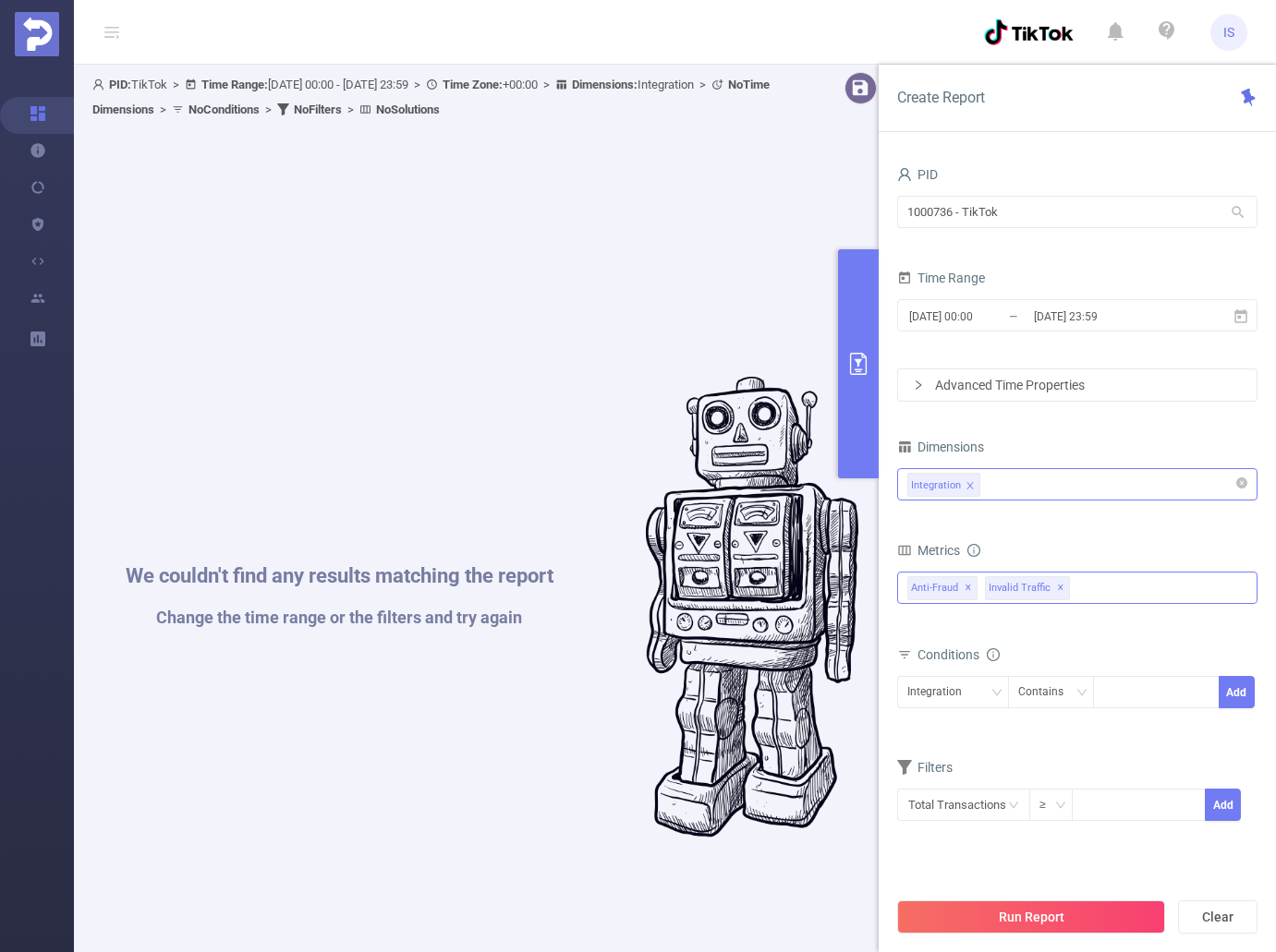
click at [1099, 584] on div "Anti-Fraud Invalid Traffic Visibility Brand Safety Supply Intelligence Sample R…" at bounding box center [1077, 588] width 360 height 32
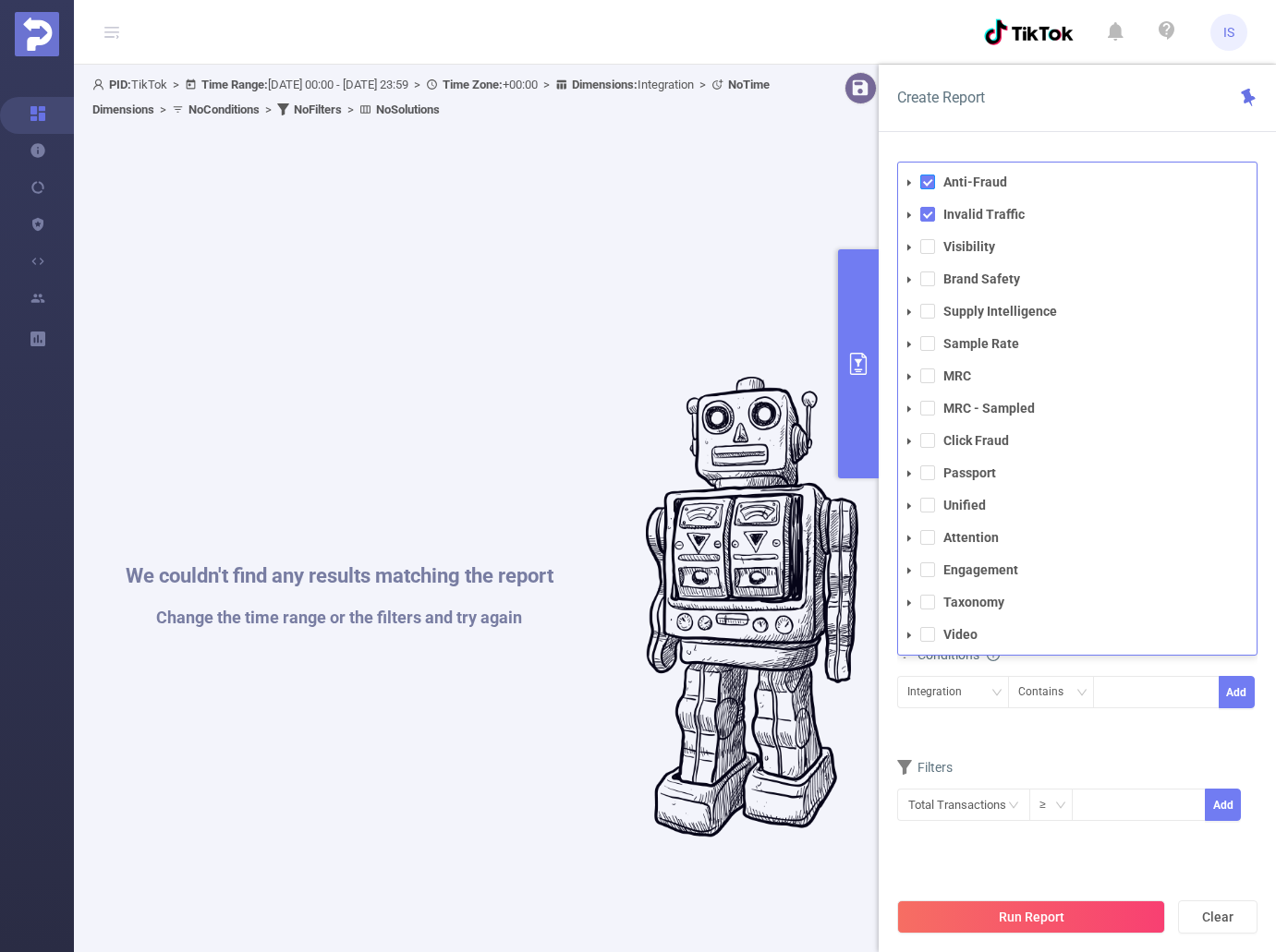
click at [929, 180] on span at bounding box center [927, 181] width 14 height 14
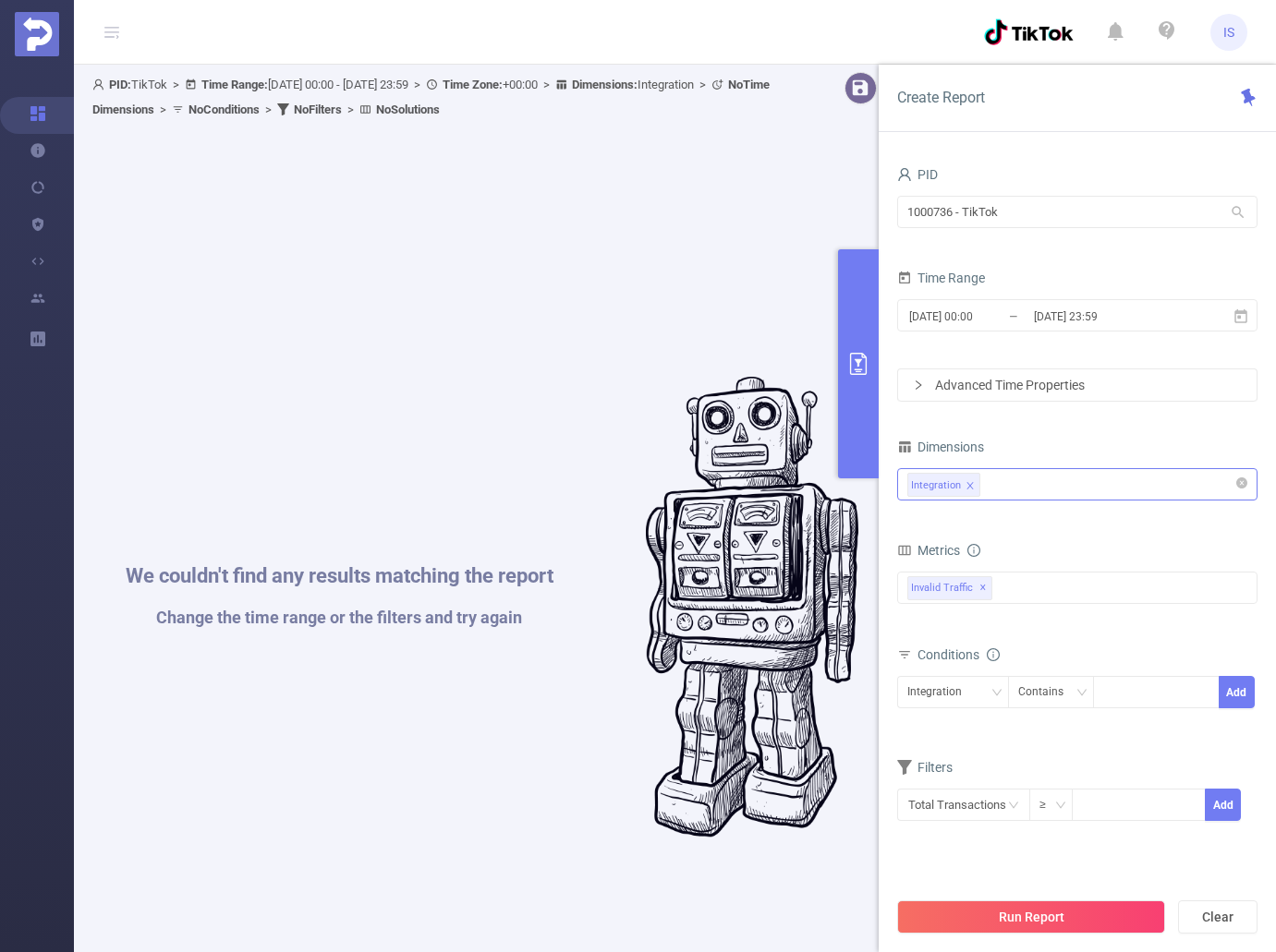
click at [1127, 730] on div "Conditions Integration Contains Add" at bounding box center [1077, 687] width 360 height 91
click at [1247, 313] on icon at bounding box center [1240, 316] width 16 height 16
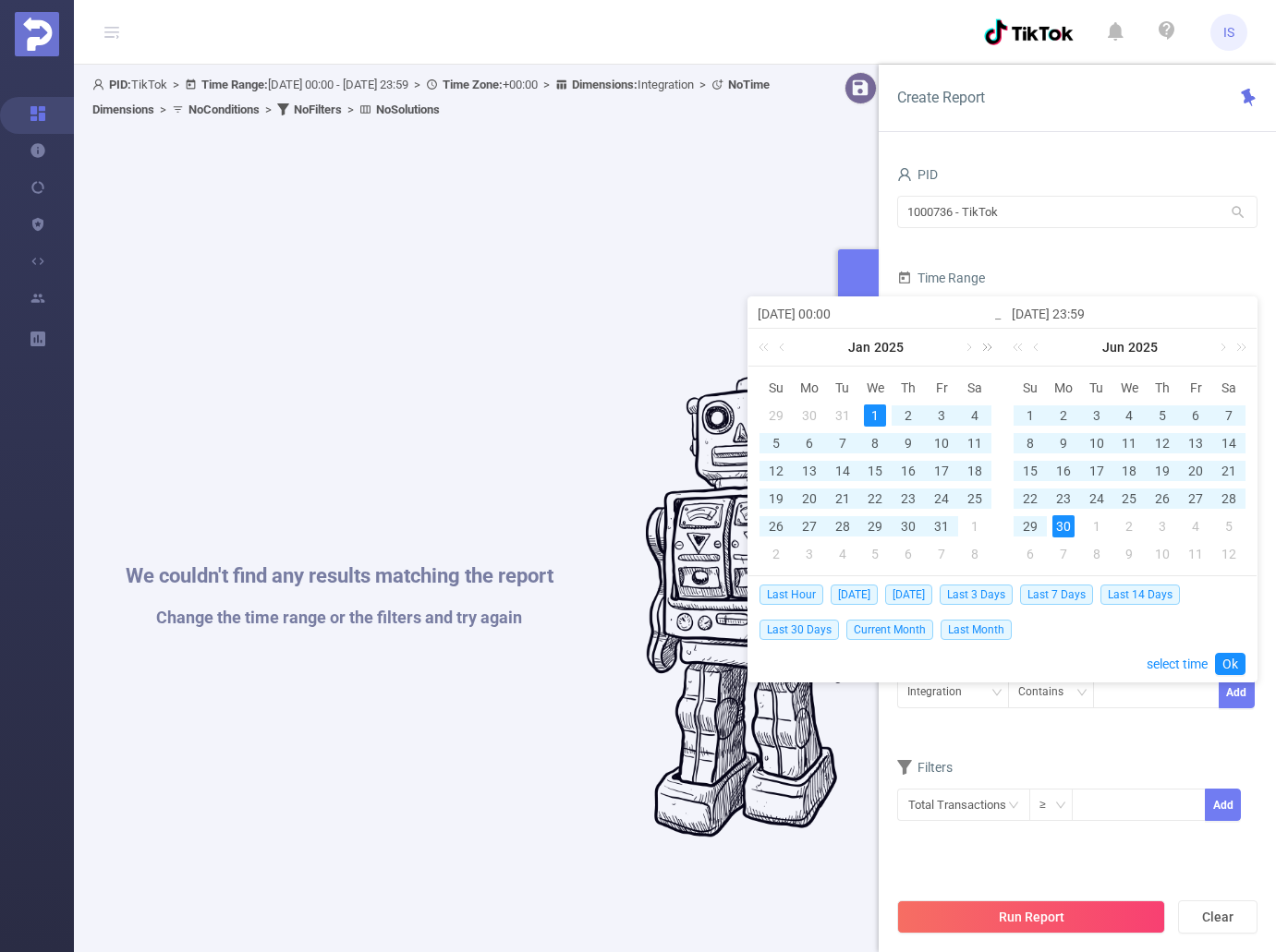
click at [973, 347] on link at bounding box center [983, 347] width 24 height 37
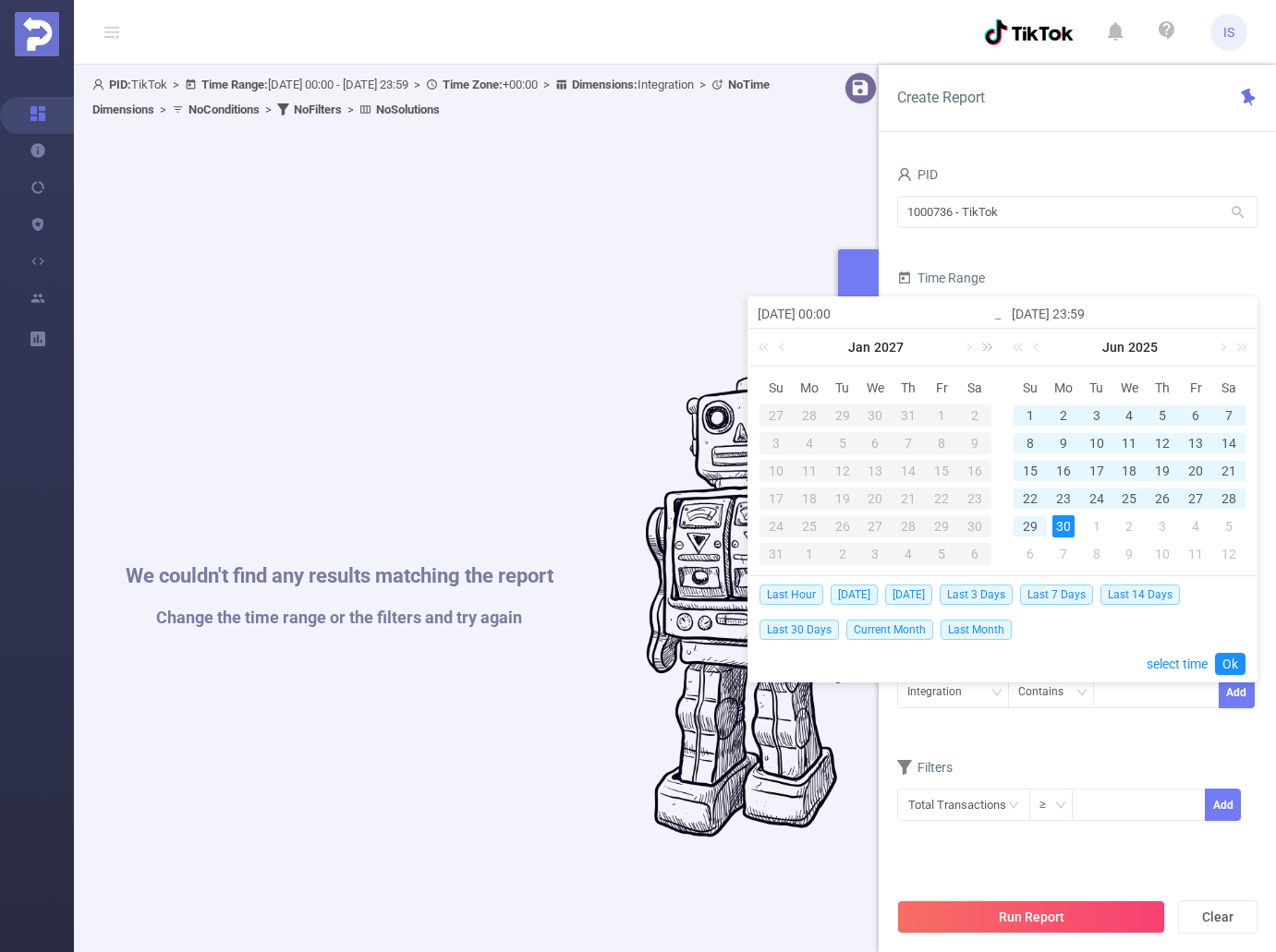
click at [973, 347] on link at bounding box center [983, 347] width 24 height 37
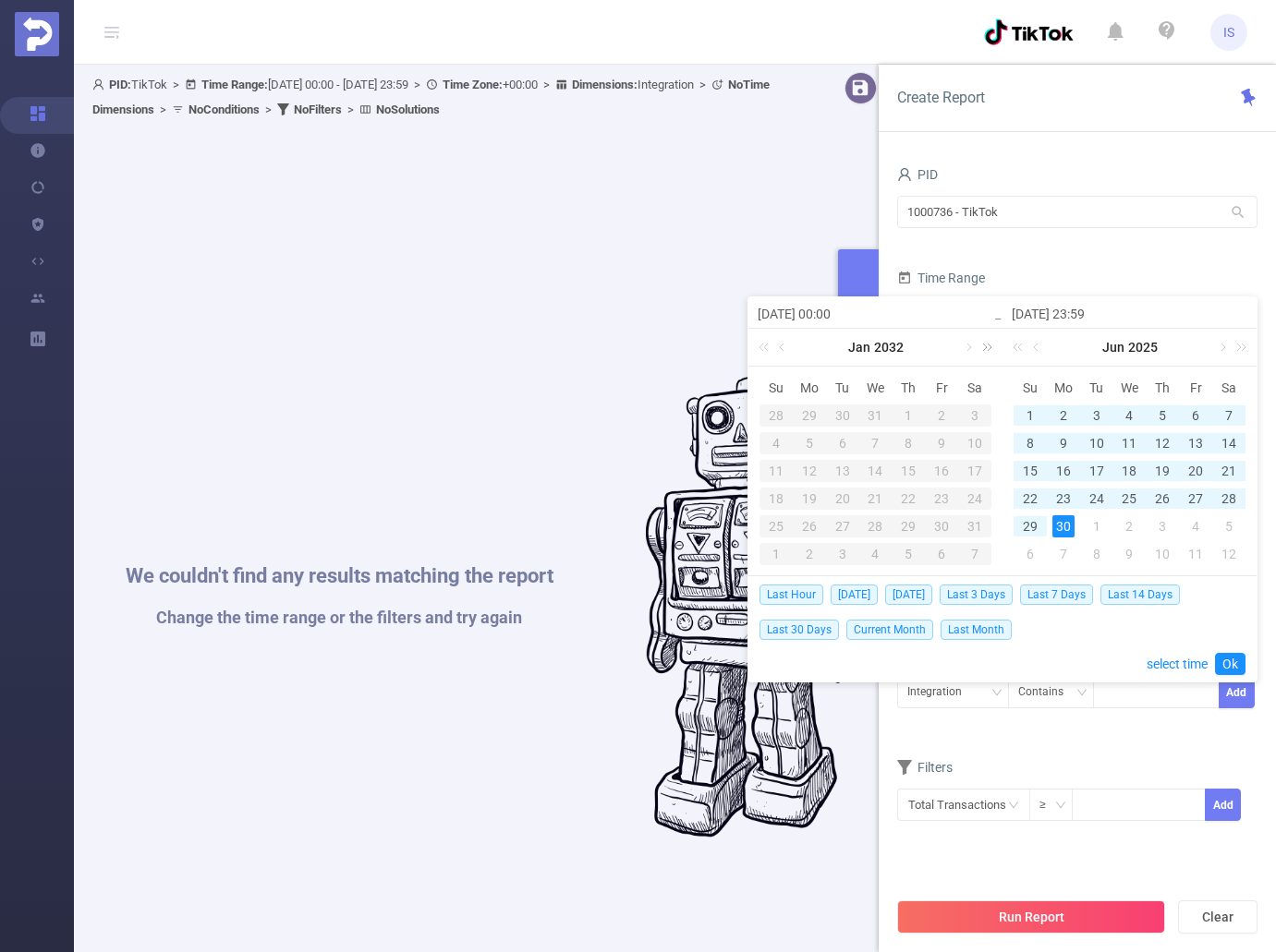
click at [973, 347] on link at bounding box center [983, 347] width 24 height 37
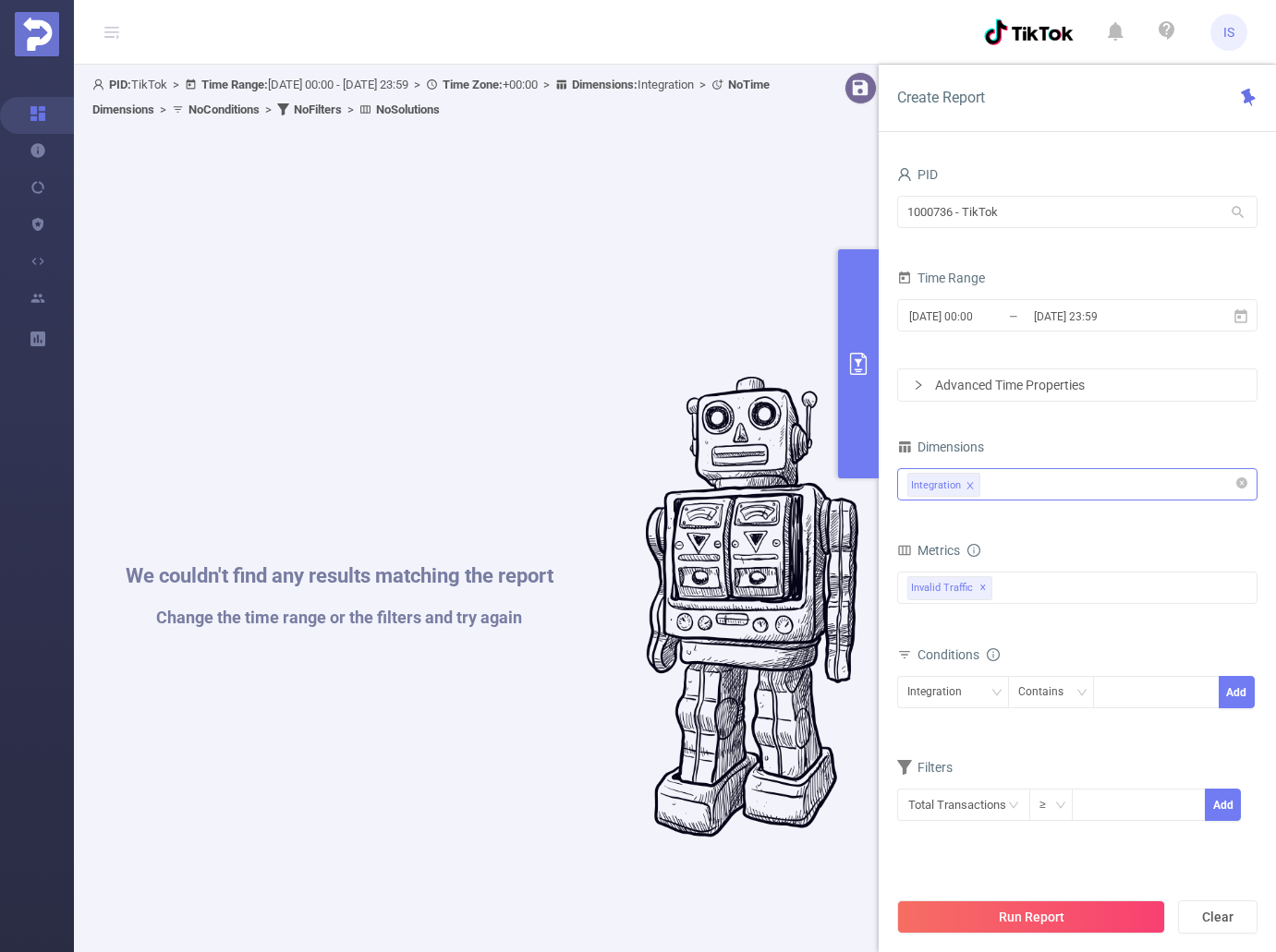
click at [1136, 756] on div "Filters" at bounding box center [1077, 770] width 360 height 31
click at [1219, 910] on button "Clear" at bounding box center [1217, 917] width 79 height 33
type input "2025-09-04 10:00"
type input "2025-09-04 10:59"
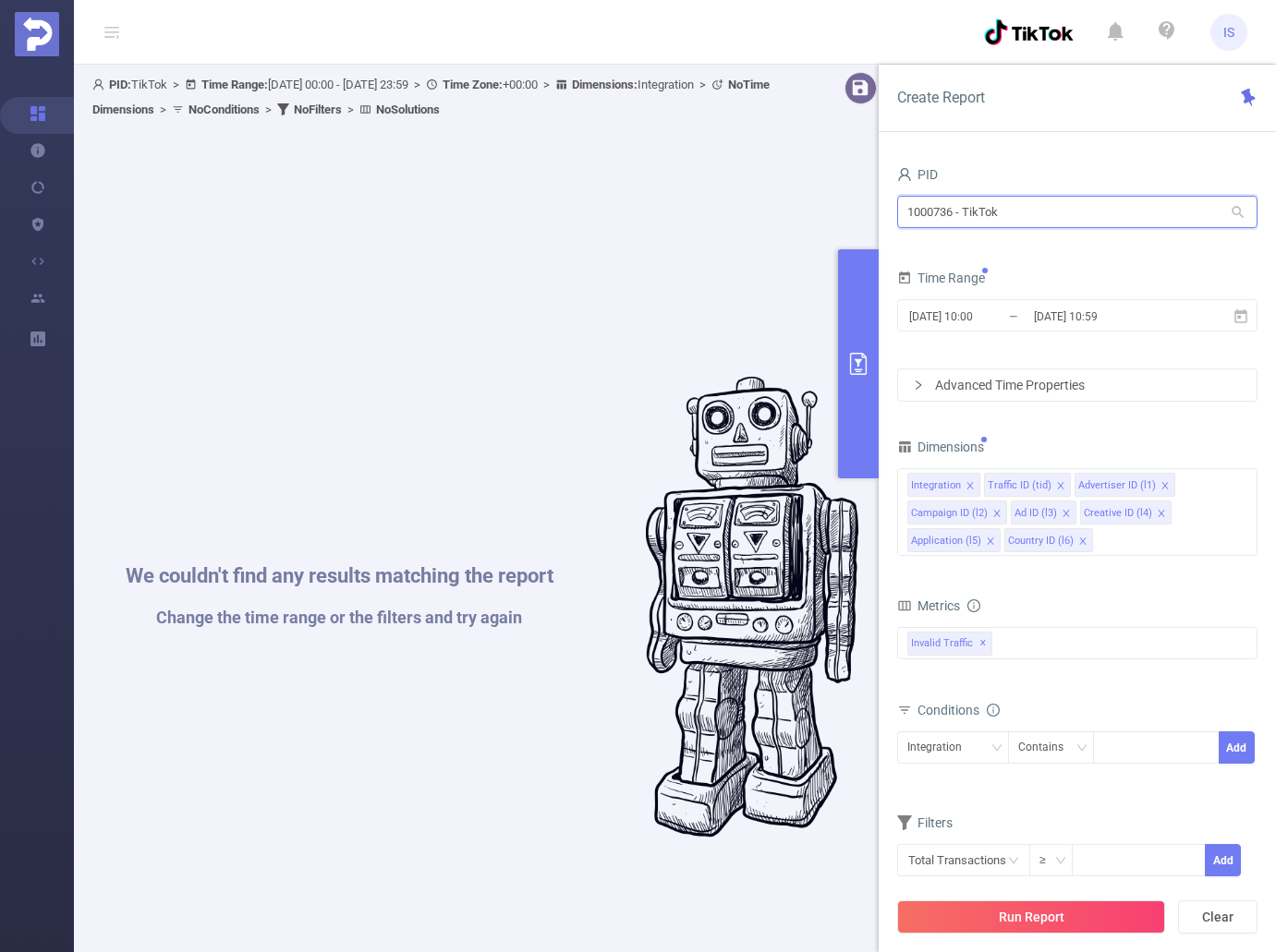
drag, startPoint x: 1017, startPoint y: 214, endPoint x: 894, endPoint y: 190, distance: 125.3
click at [894, 192] on div "PID 1000736 - TikTok 1000736 - TikTok Time Range 2025-09-04 10:00 _ 2025-09-04 …" at bounding box center [1077, 564] width 397 height 841
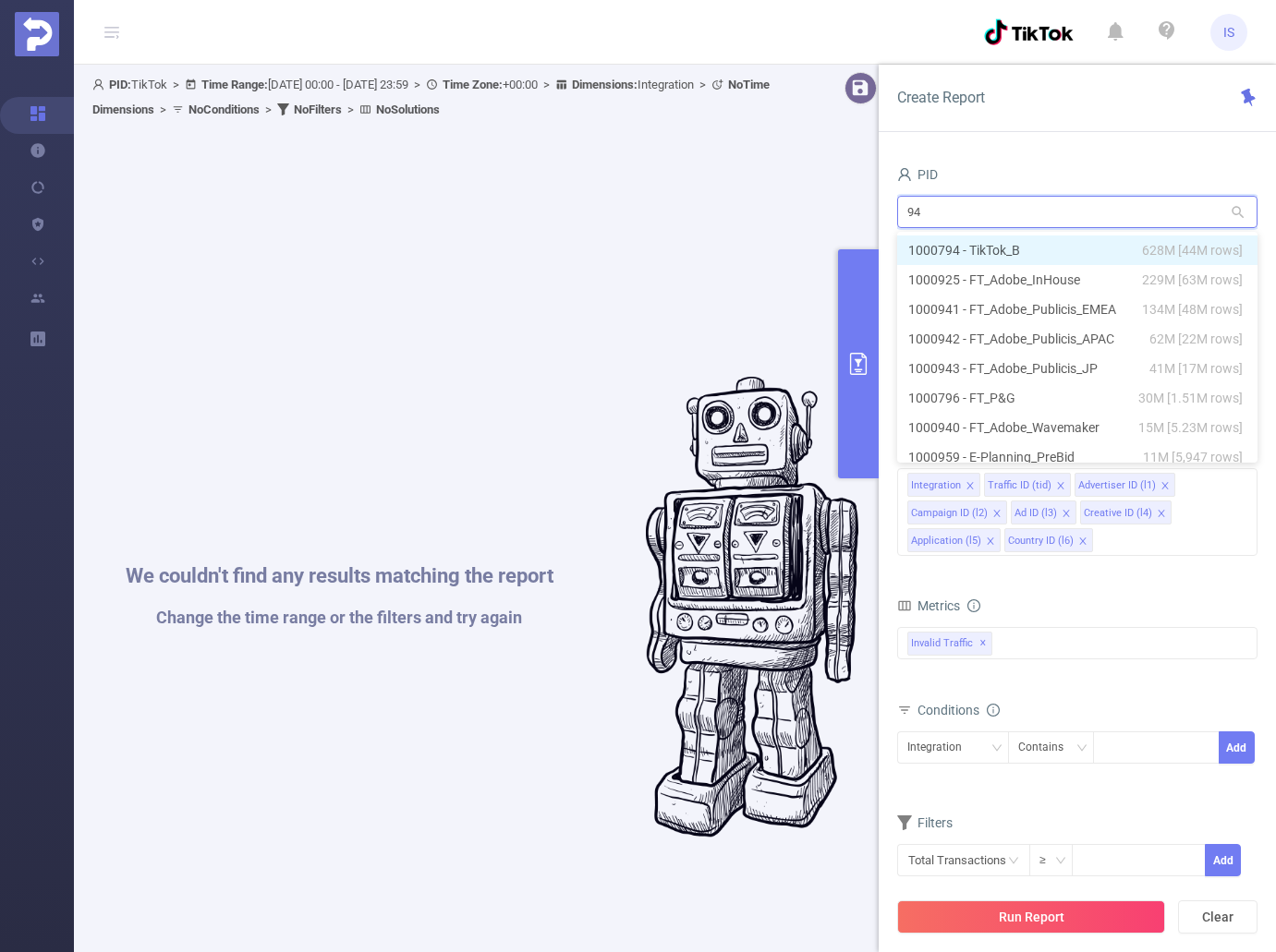
type input "941"
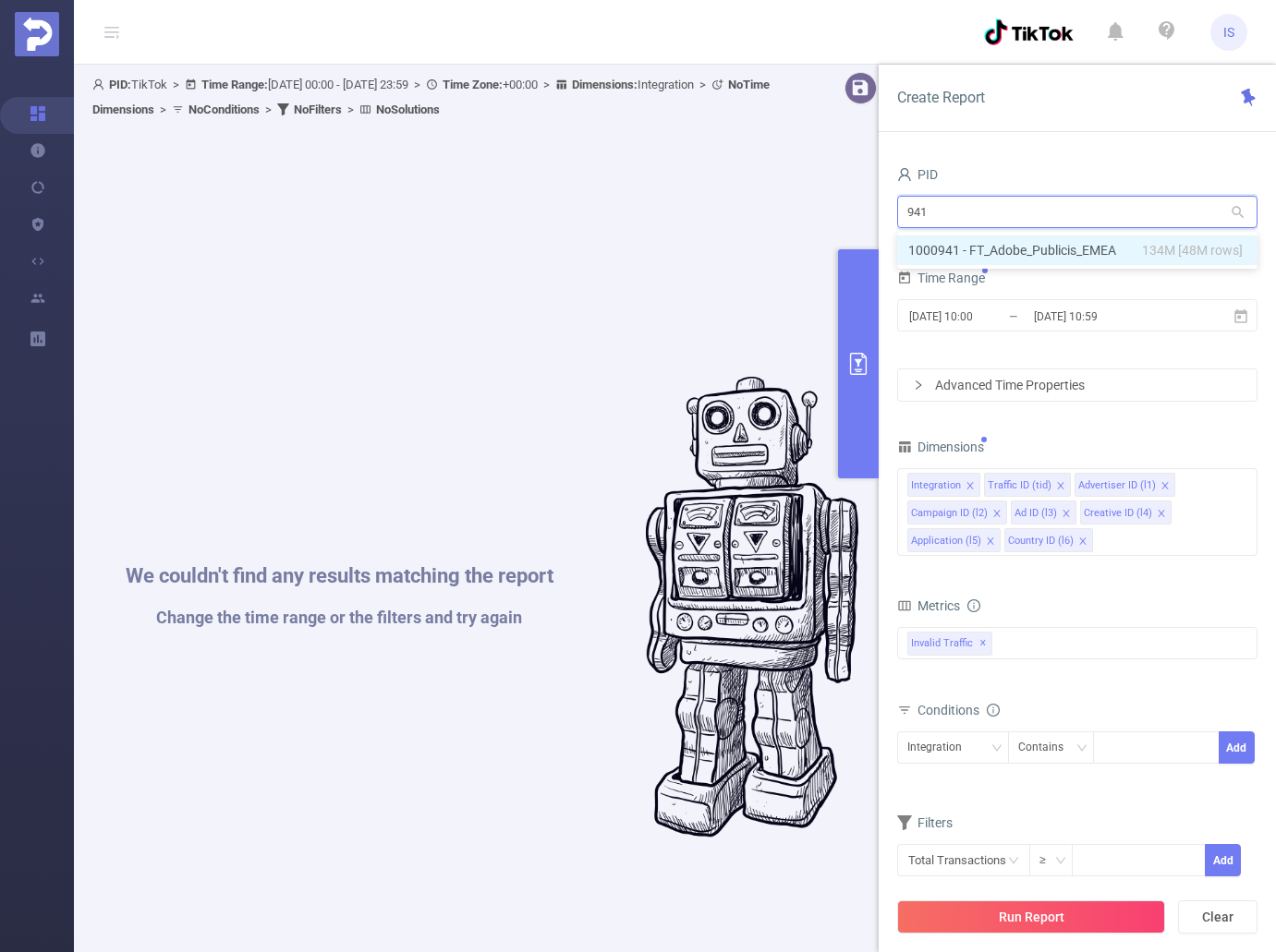
click at [1148, 252] on span "134M [48M rows]" at bounding box center [1191, 250] width 100 height 20
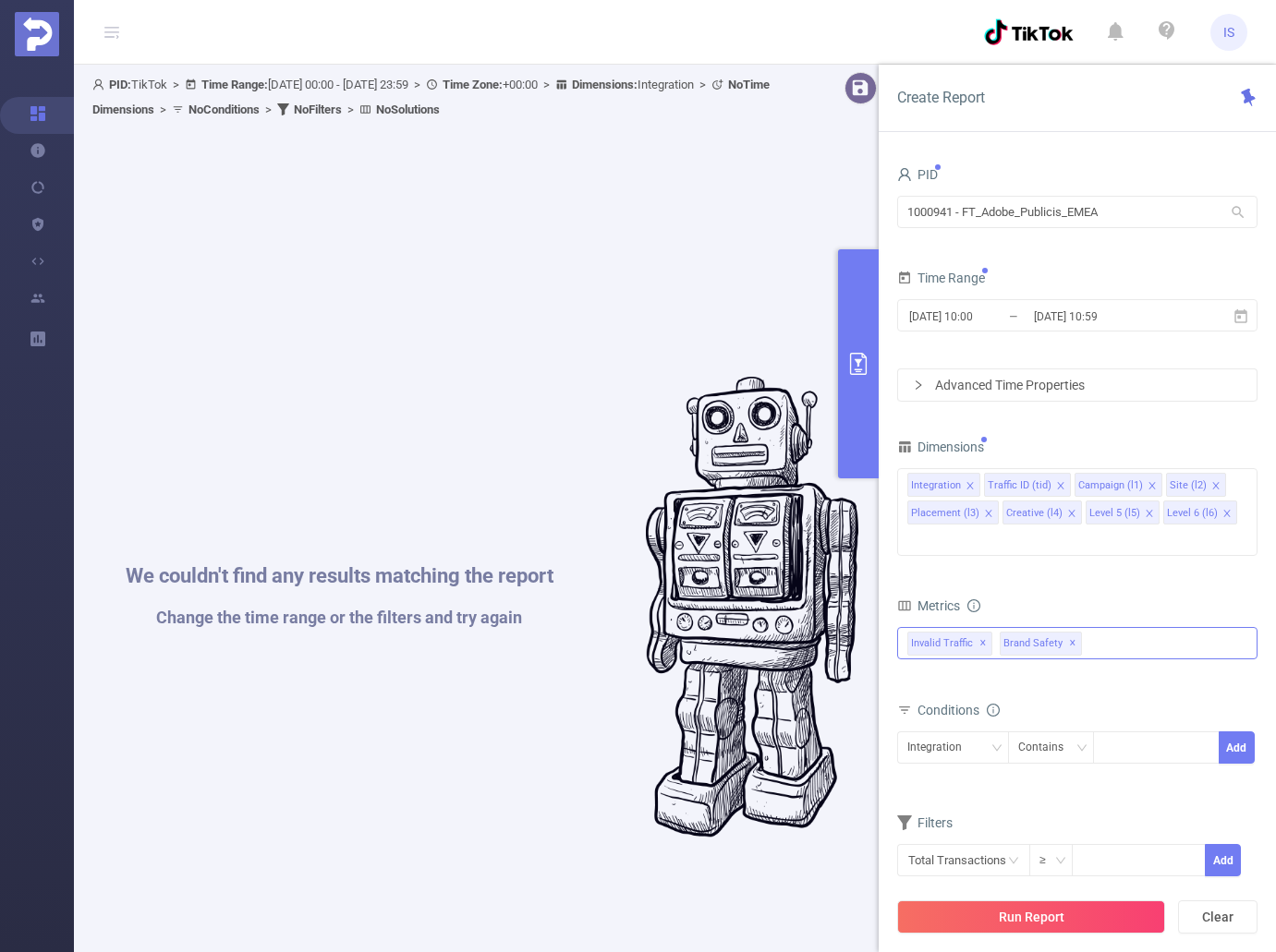
click at [1098, 627] on div "Anti-Fraud Invalid Traffic Visibility Brand Safety Supply Intelligence Sample R…" at bounding box center [1077, 643] width 360 height 32
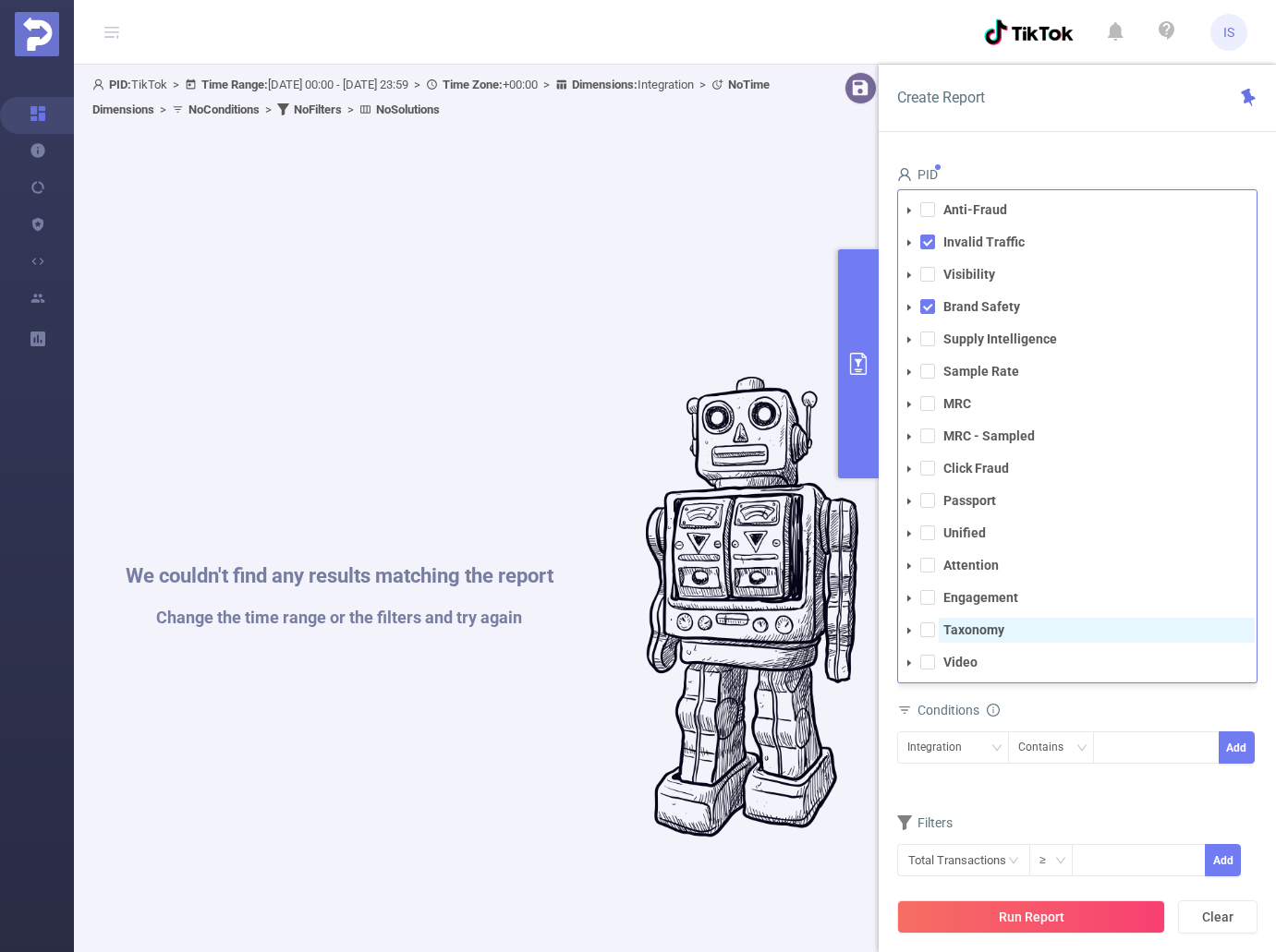
click at [966, 622] on strong "Taxonomy" at bounding box center [973, 629] width 61 height 14
drag, startPoint x: 1089, startPoint y: 778, endPoint x: 1077, endPoint y: 782, distance: 12.6
click at [1089, 776] on form "Dimensions Integration Traffic ID (tid) Campaign (l1) Site (l2) Placement (l3) …" at bounding box center [1077, 667] width 360 height 466
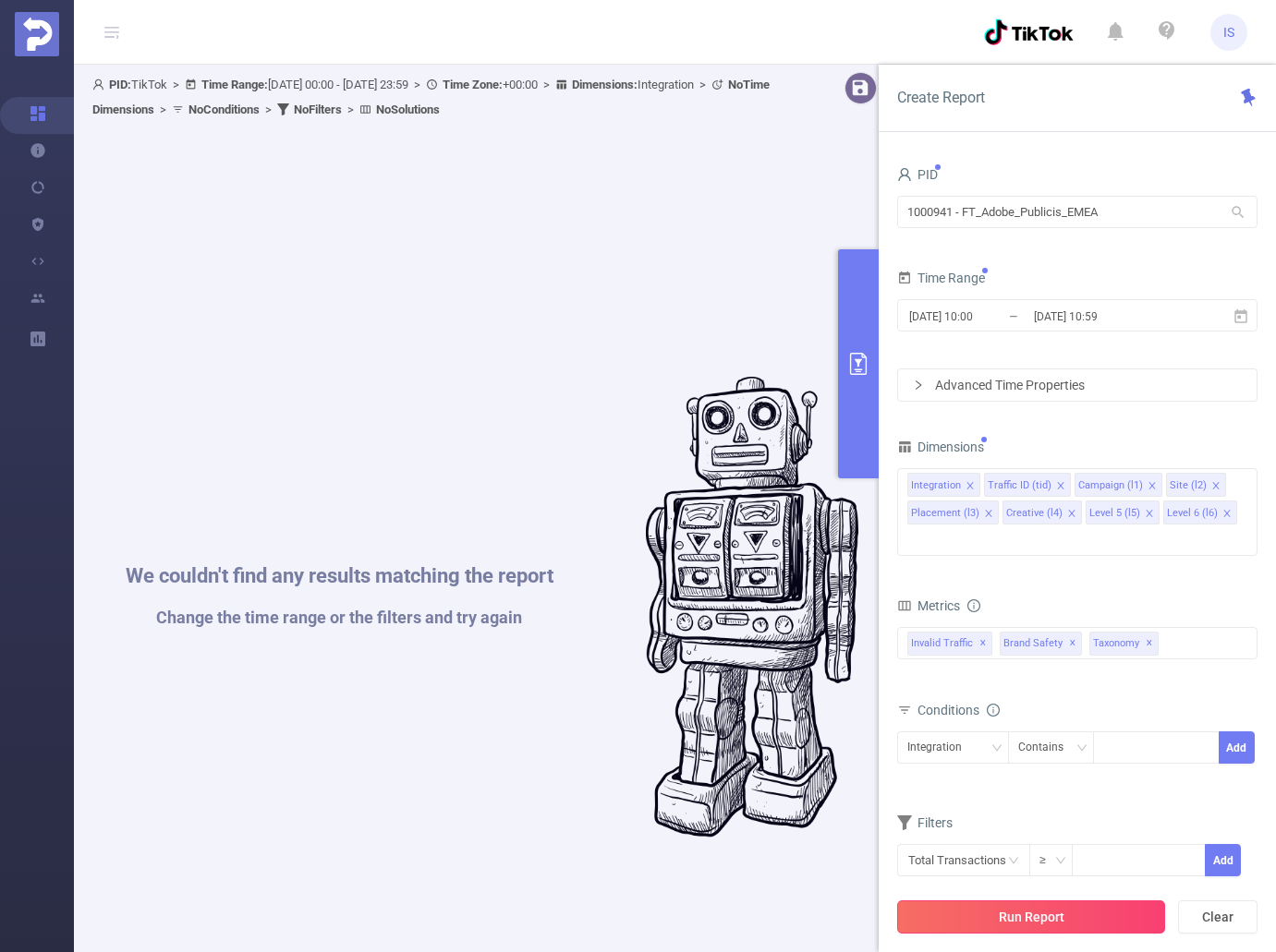
click at [1104, 917] on button "Run Report" at bounding box center [1031, 917] width 268 height 33
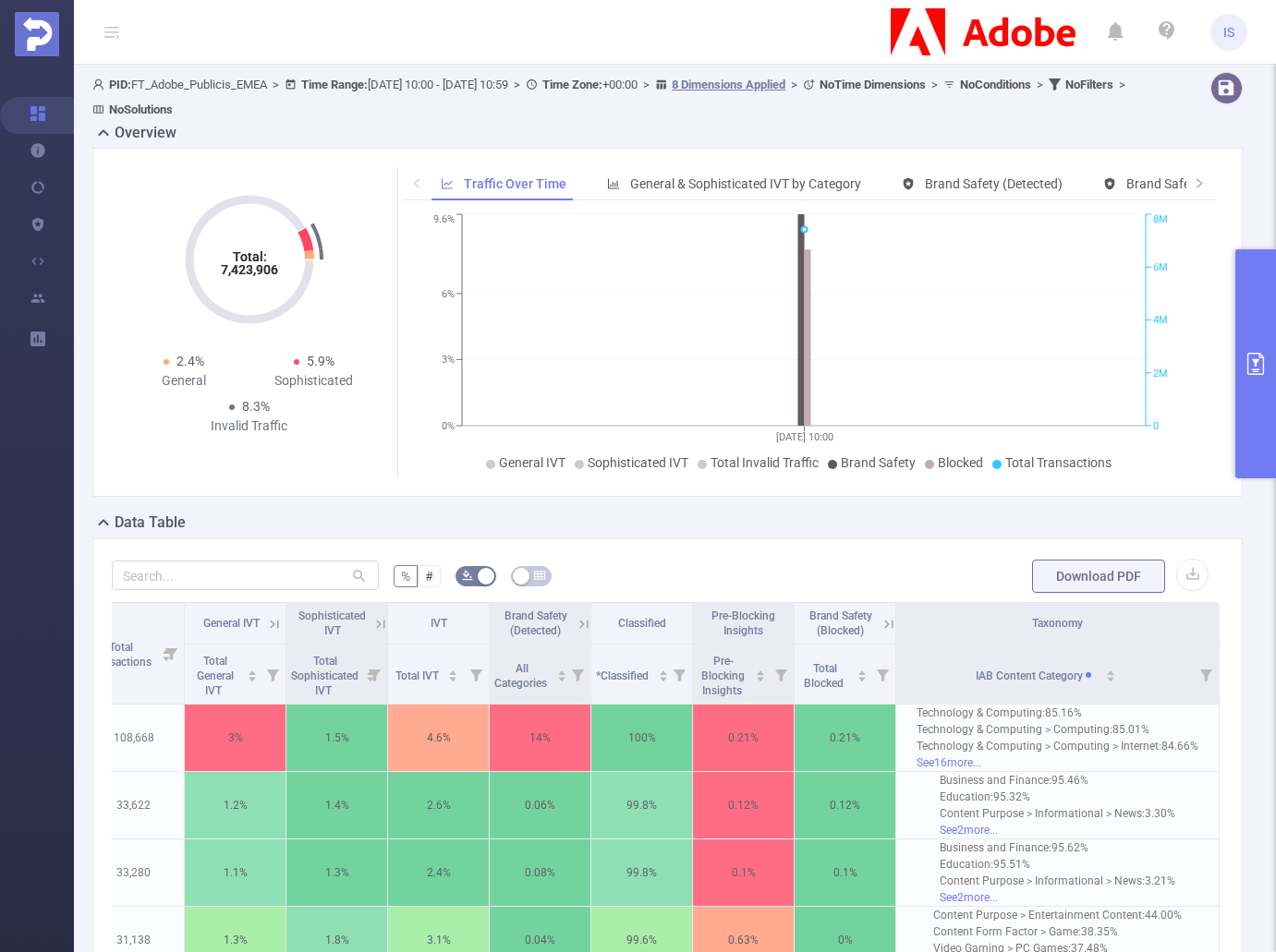
click at [684, 526] on div "Data Table" at bounding box center [675, 524] width 1164 height 26
click at [1255, 388] on button "primary" at bounding box center [1255, 363] width 41 height 229
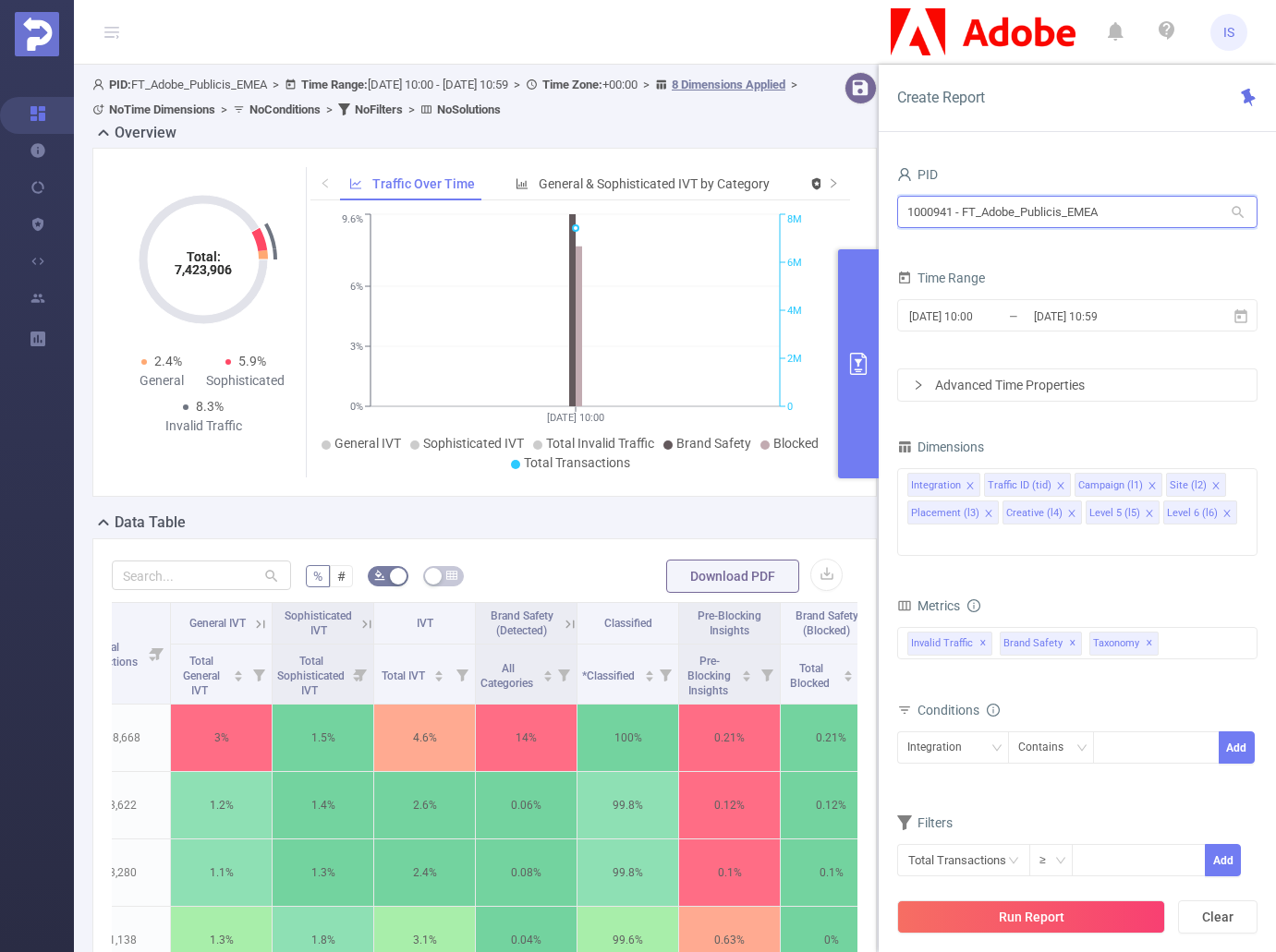
drag, startPoint x: 1127, startPoint y: 207, endPoint x: 805, endPoint y: 205, distance: 322.0
click at [805, 205] on section "PID: FT_Adobe_Publicis_EMEA > Time Range: 2025-09-04 10:00 - 2025-09-04 10:59 >…" at bounding box center [674, 831] width 1202 height 1533
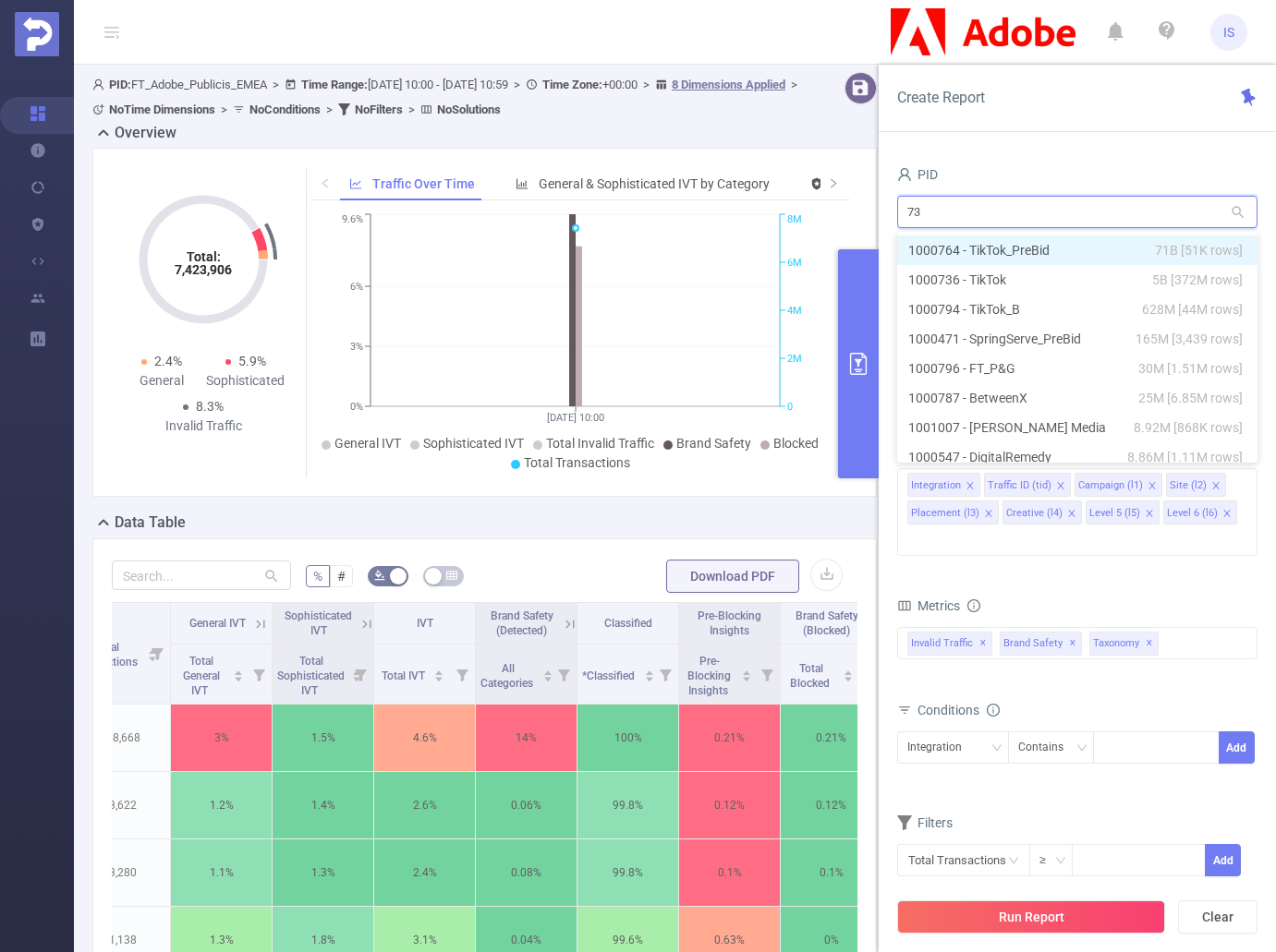
type input "736"
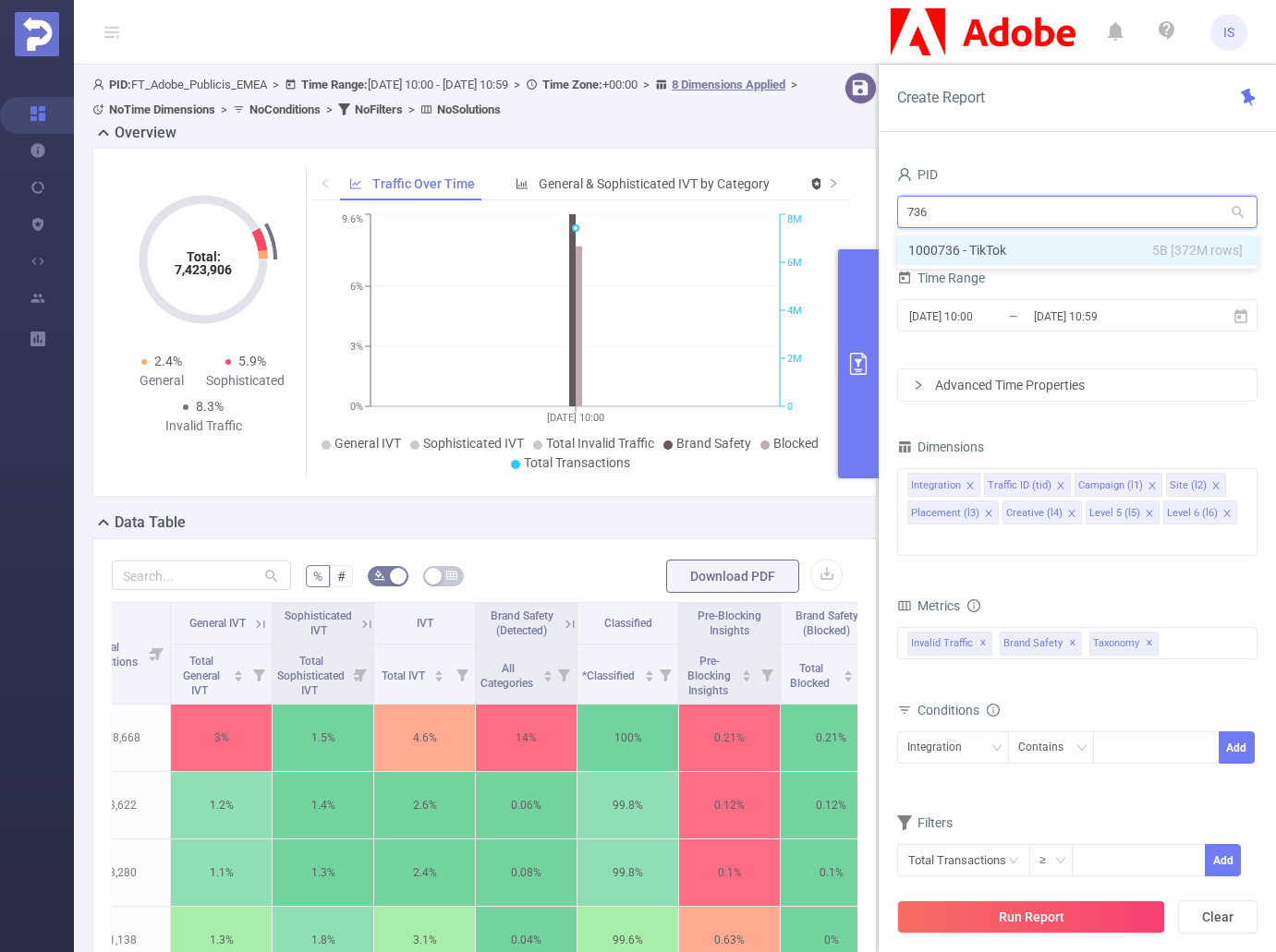
click at [1060, 256] on li "1000736 - TikTok 5B [372M rows]" at bounding box center [1077, 250] width 360 height 30
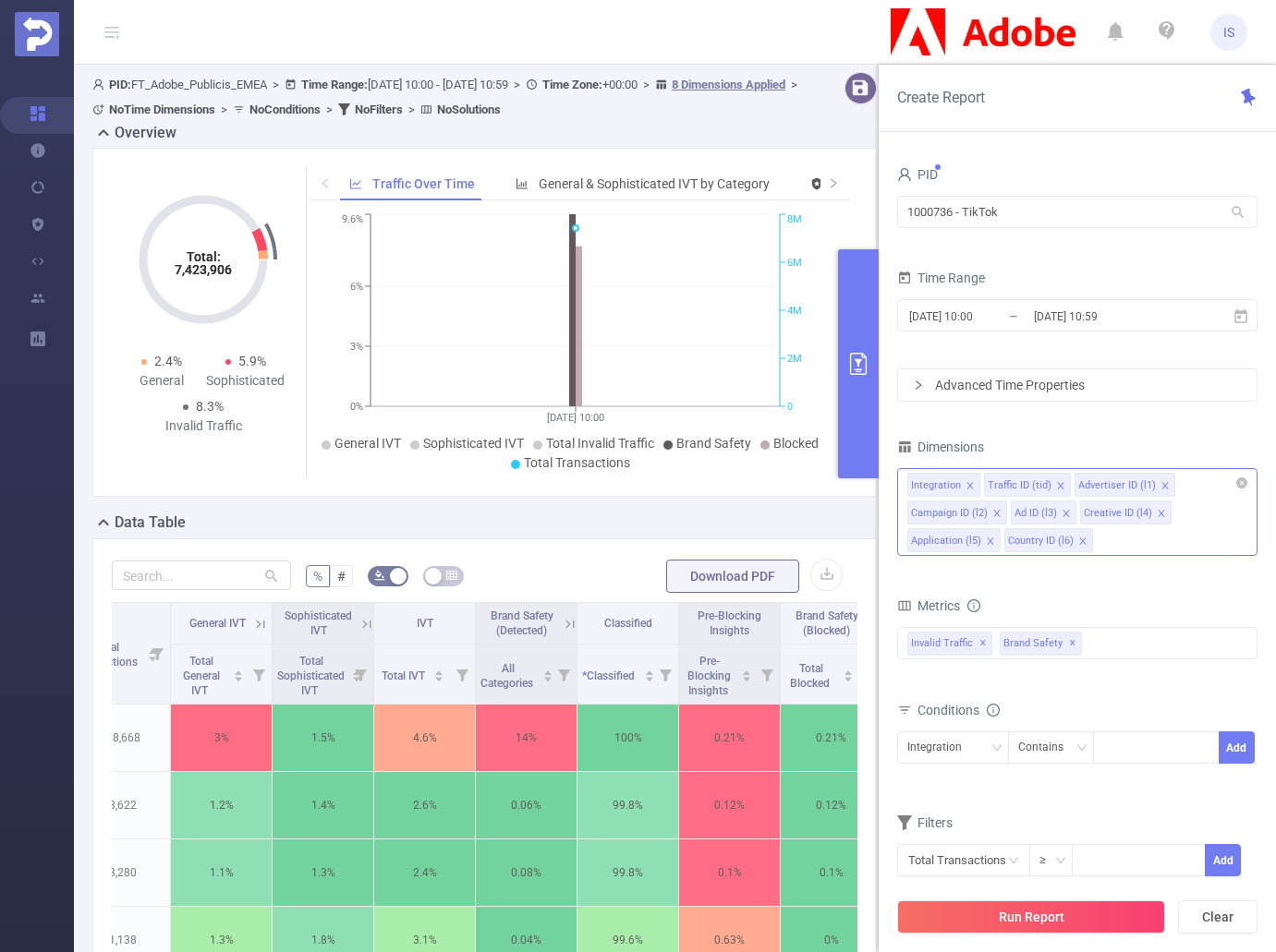
click at [1243, 480] on icon "icon: close-circle" at bounding box center [1242, 483] width 11 height 11
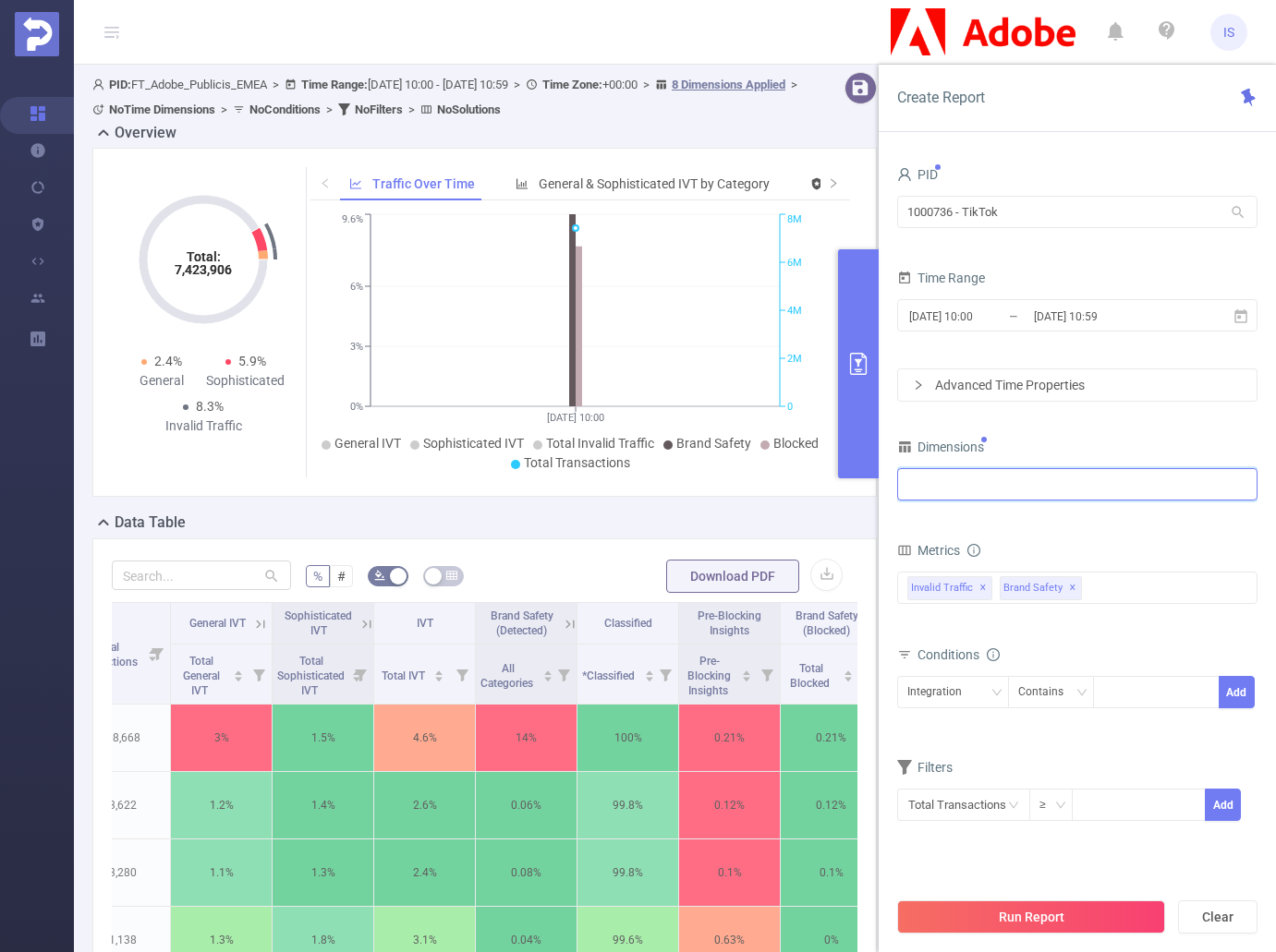
click at [990, 483] on div at bounding box center [1077, 485] width 340 height 31
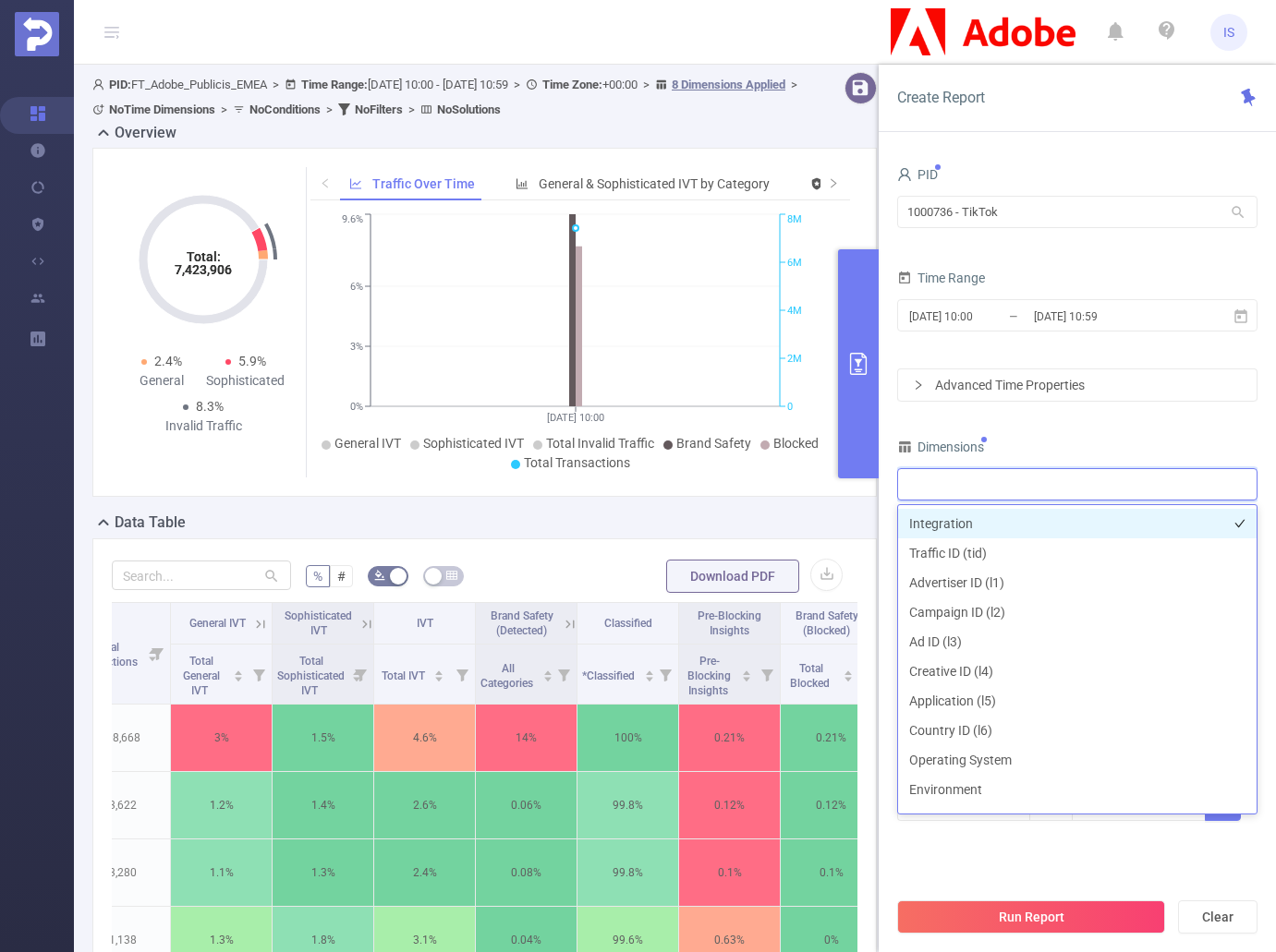
click at [943, 521] on li "Integration" at bounding box center [1077, 523] width 359 height 30
click at [1101, 431] on div "PID 1000736 - TikTok 1000736 - TikTok Time Range 2025-09-04 10:00 _ 2025-09-04 …" at bounding box center [1077, 503] width 360 height 683
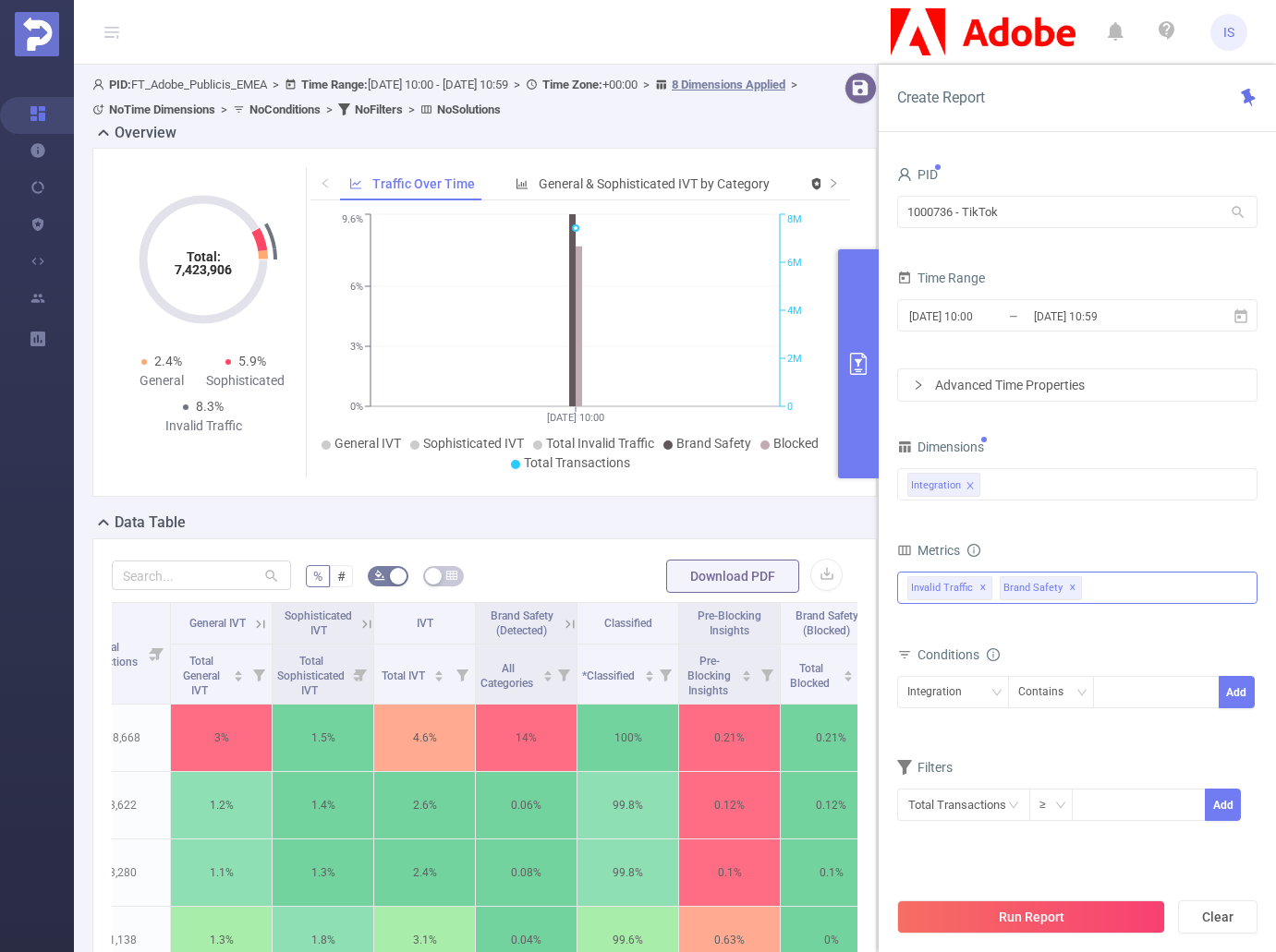
click at [1069, 590] on span "✕" at bounding box center [1073, 588] width 8 height 22
click at [1147, 539] on div "Metrics" at bounding box center [1077, 552] width 360 height 31
click at [1244, 313] on icon at bounding box center [1240, 316] width 16 height 16
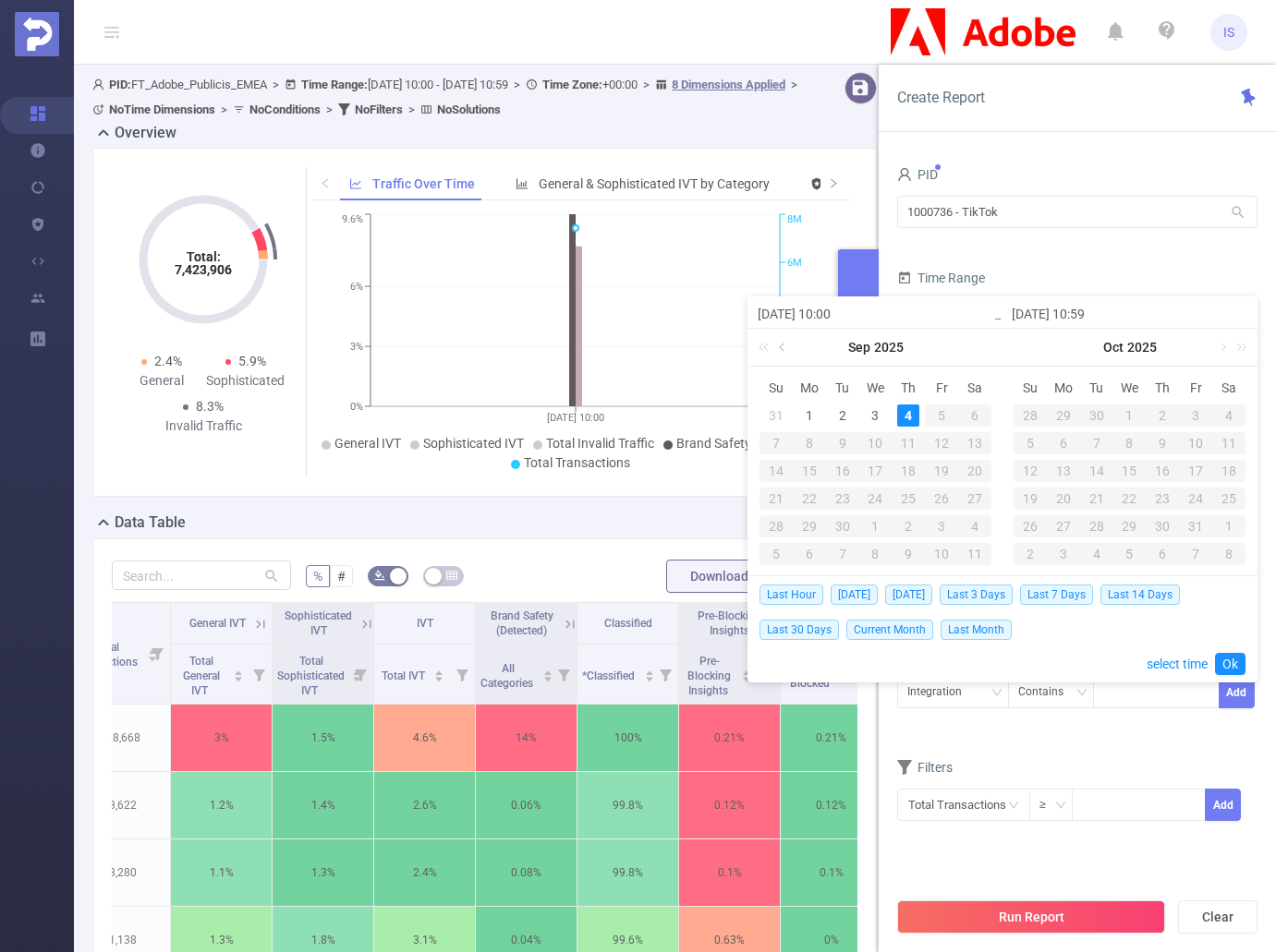
click at [789, 345] on link at bounding box center [783, 347] width 16 height 37
click at [771, 408] on div "1" at bounding box center [775, 415] width 22 height 22
click at [1031, 349] on link at bounding box center [1036, 347] width 16 height 37
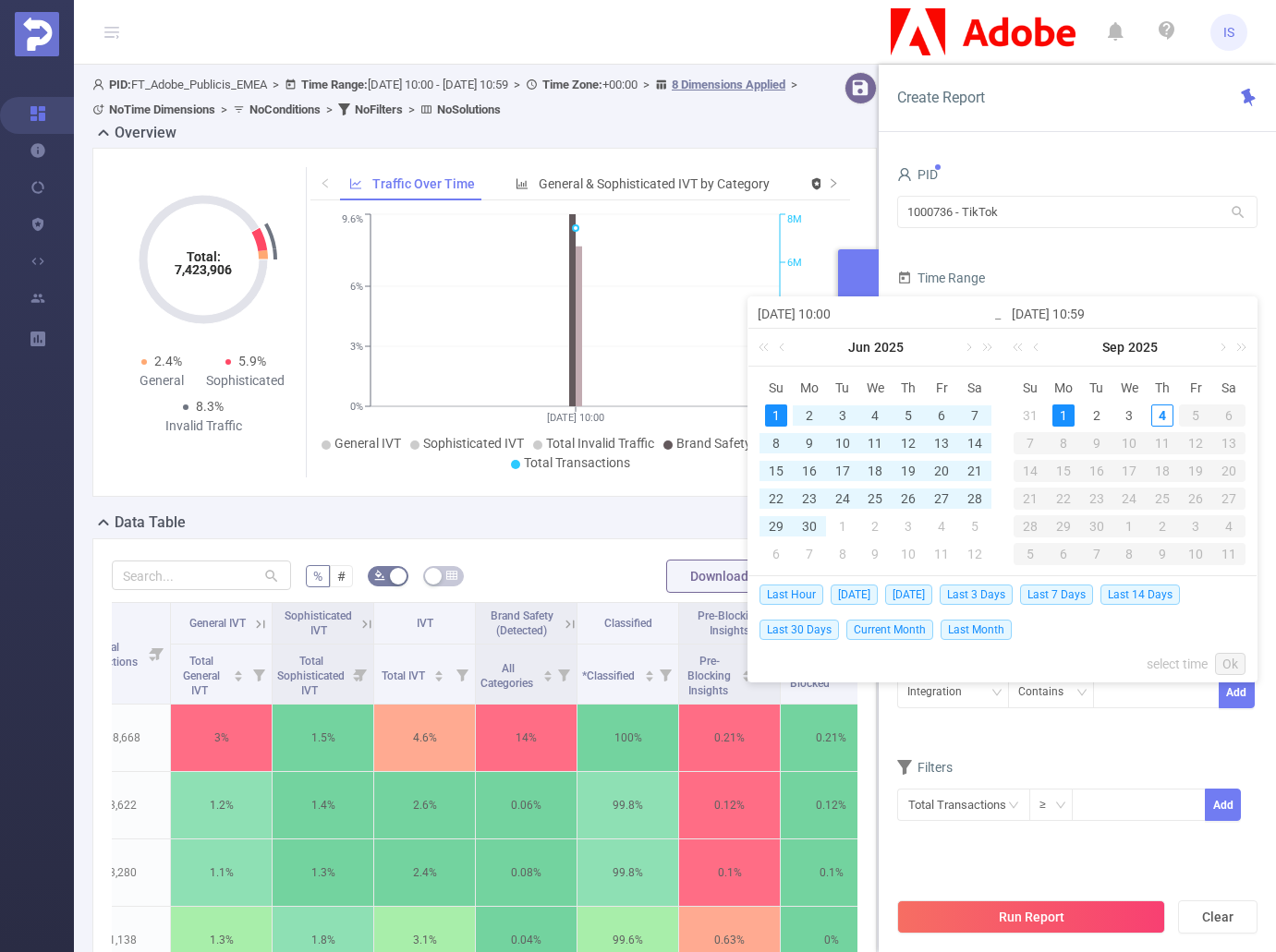
click at [1061, 413] on div "1" at bounding box center [1062, 415] width 22 height 22
type input "2025-06-01 10:00"
type input "2025-09-01 10:59"
type input "2025-06-01 10:00"
type input "2025-09-01 10:59"
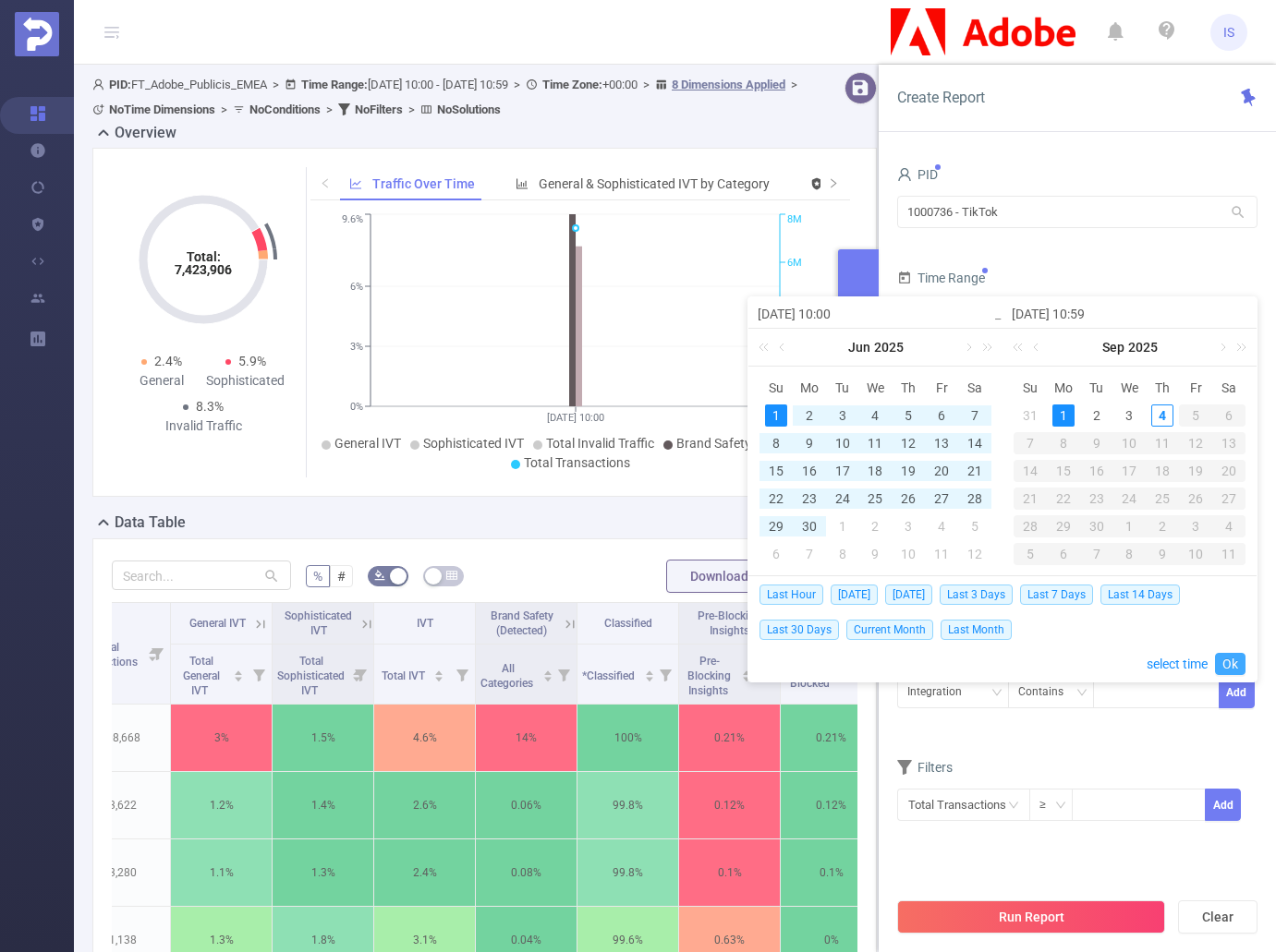
click at [1229, 658] on link "Ok" at bounding box center [1230, 663] width 31 height 22
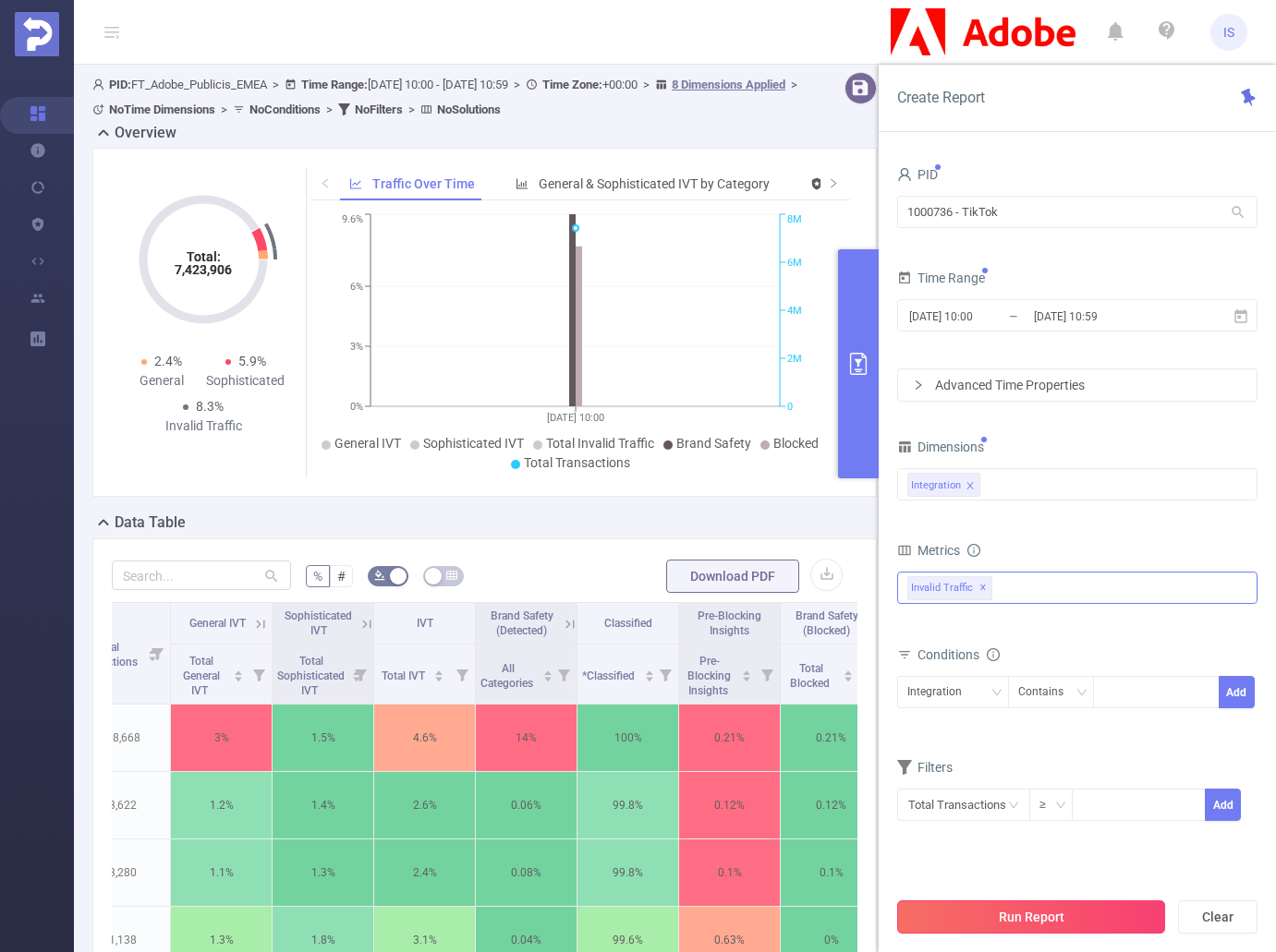
click at [1043, 901] on button "Run Report" at bounding box center [1031, 917] width 268 height 33
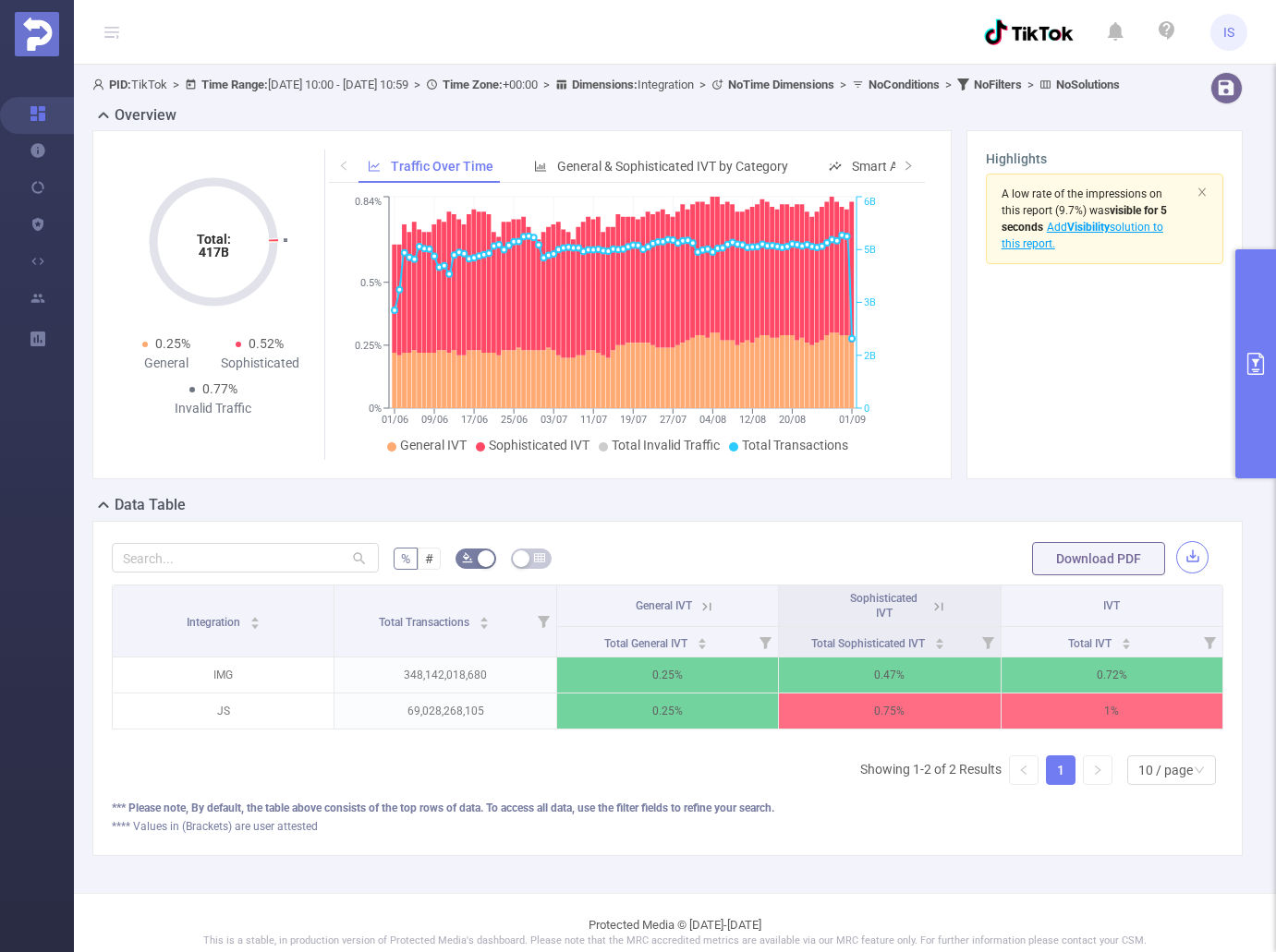
click at [1184, 573] on button "button" at bounding box center [1192, 557] width 32 height 32
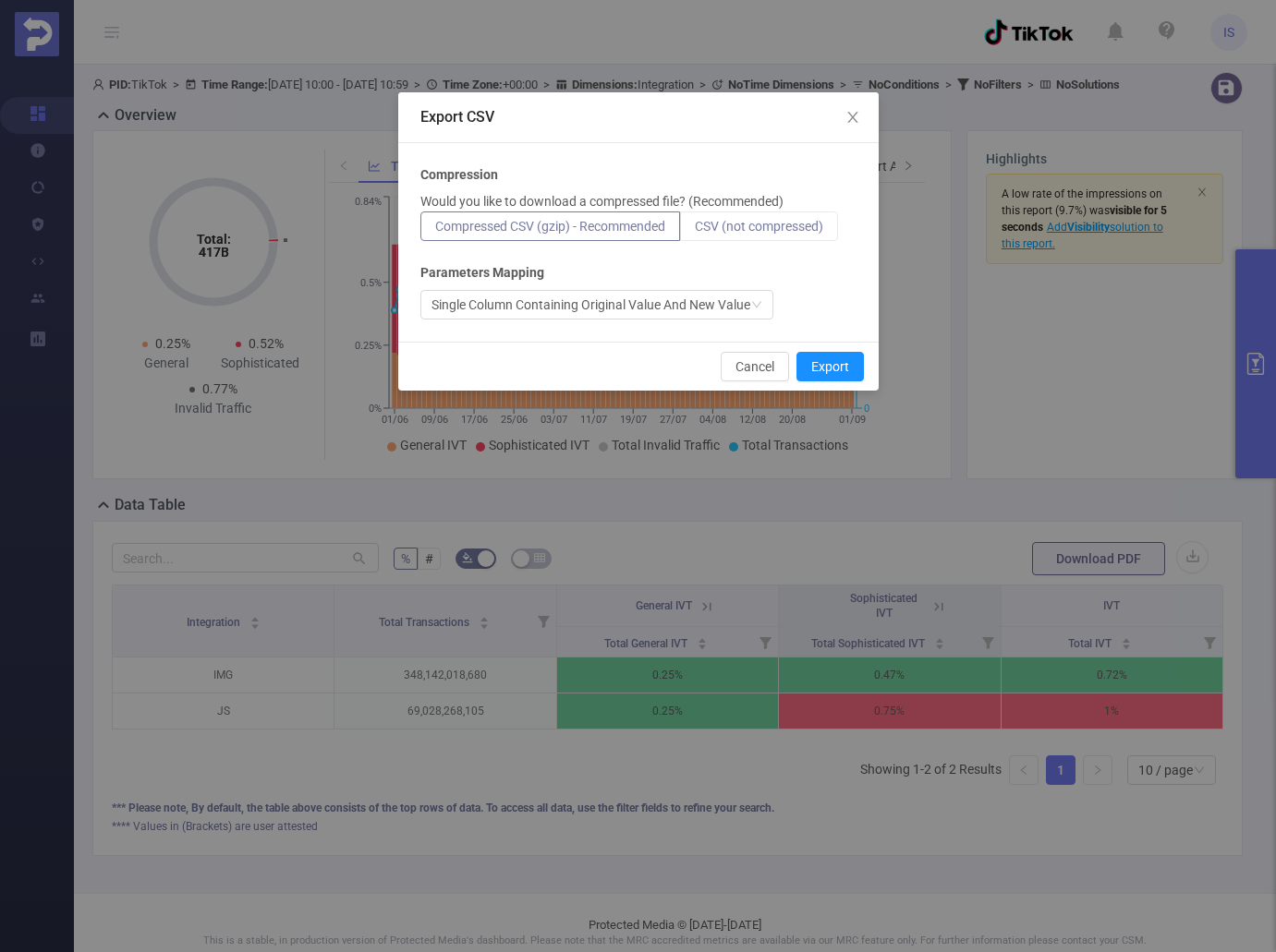
click at [777, 223] on span "CSV (not compressed)" at bounding box center [759, 225] width 129 height 14
click at [695, 231] on input "CSV (not compressed)" at bounding box center [695, 231] width 0 height 0
click at [829, 367] on button "Export" at bounding box center [829, 366] width 68 height 30
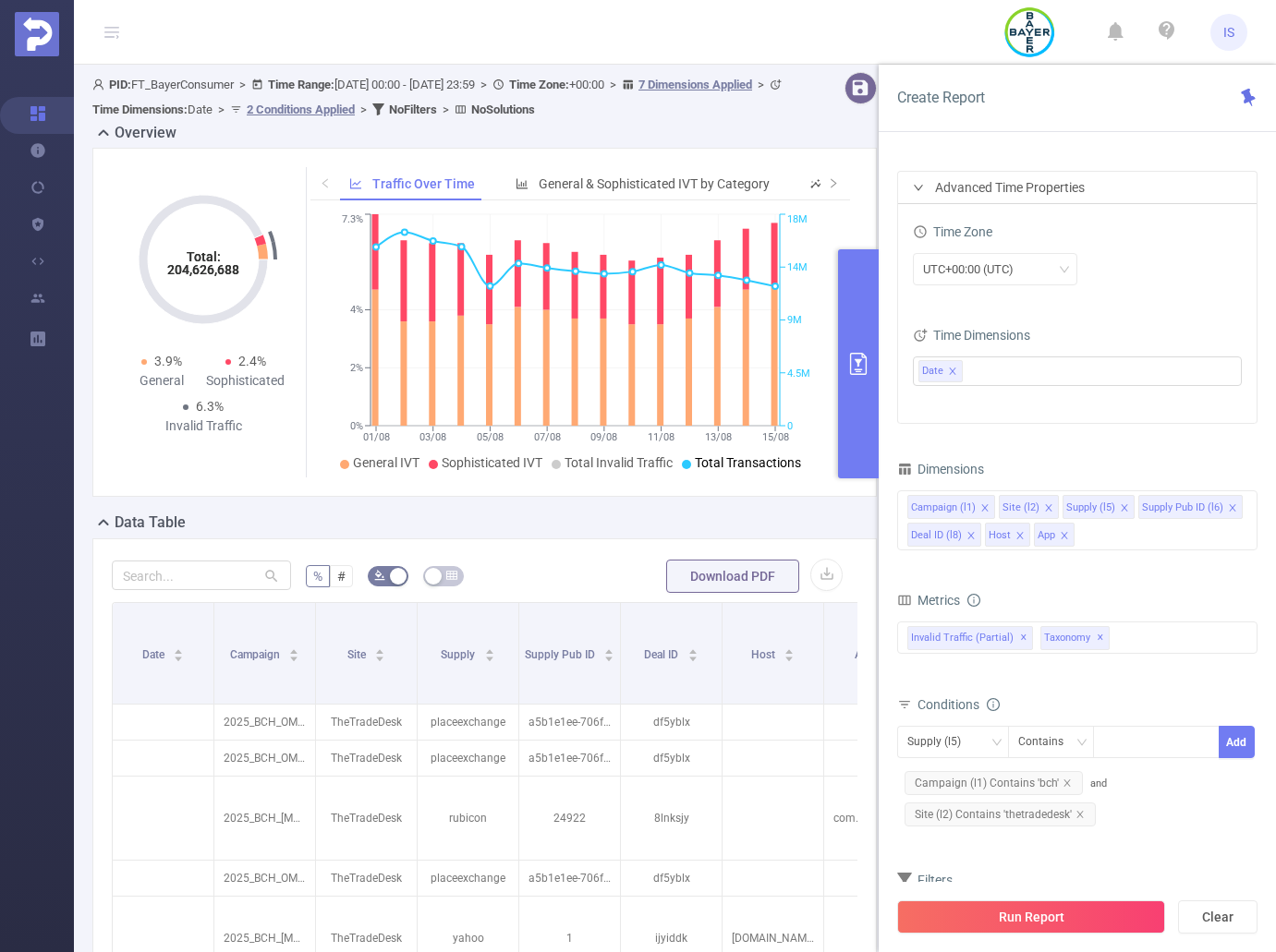
scroll to position [0, 450]
